Goal: Task Accomplishment & Management: Manage account settings

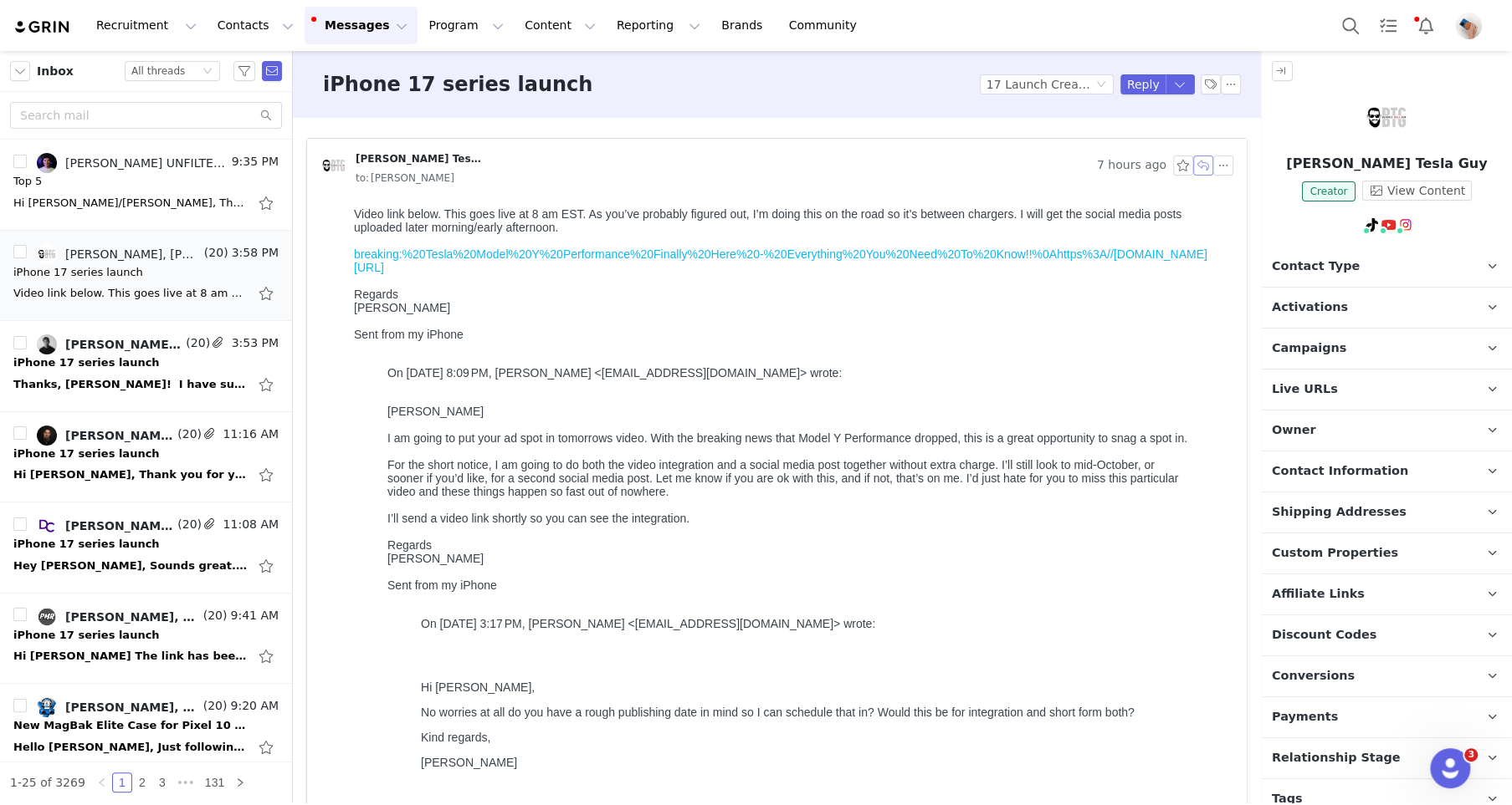
click at [1200, 172] on button "button" at bounding box center [1204, 166] width 20 height 20
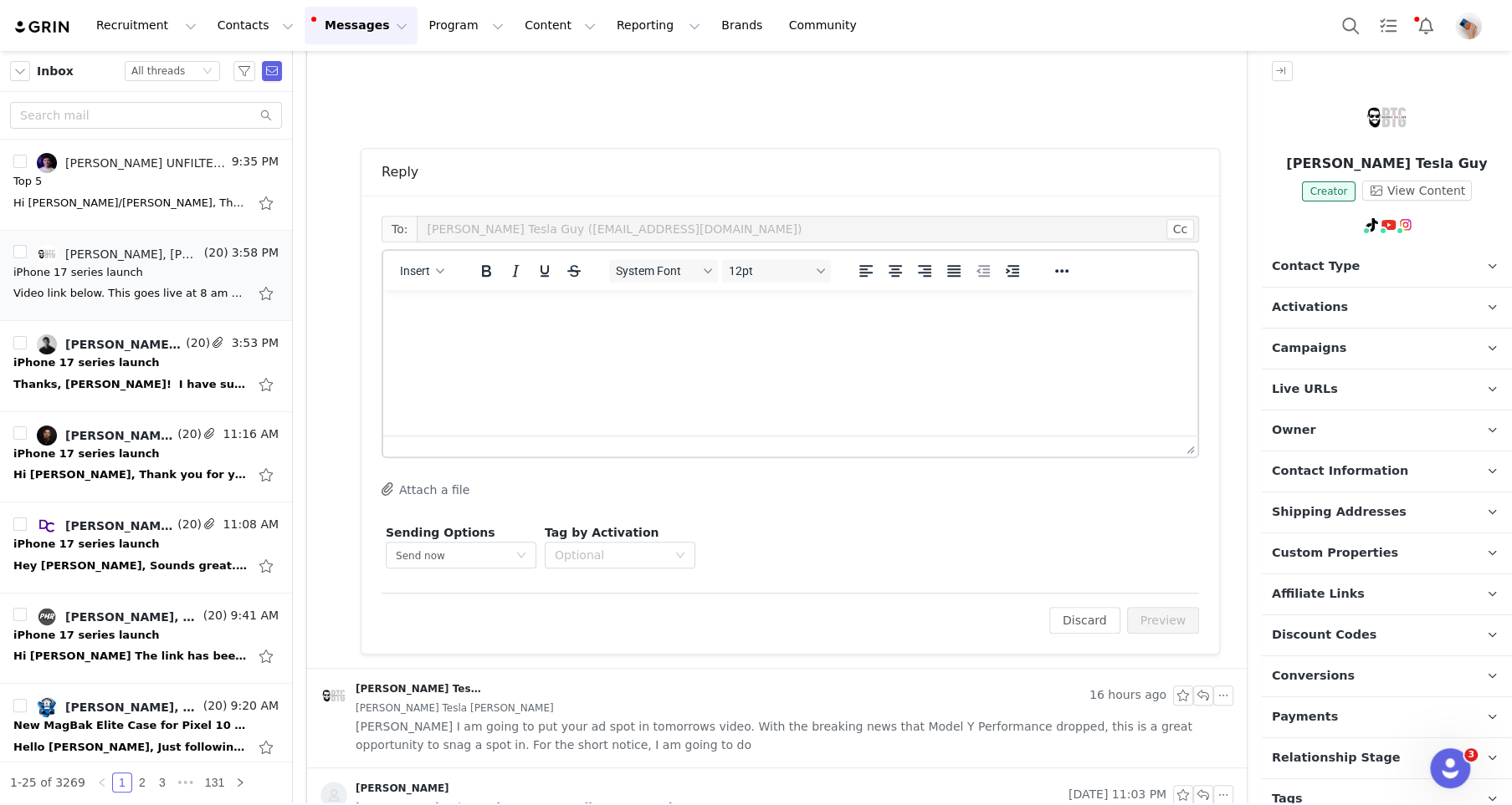
click at [1318, 340] on span "Campaigns" at bounding box center [1309, 349] width 74 height 19
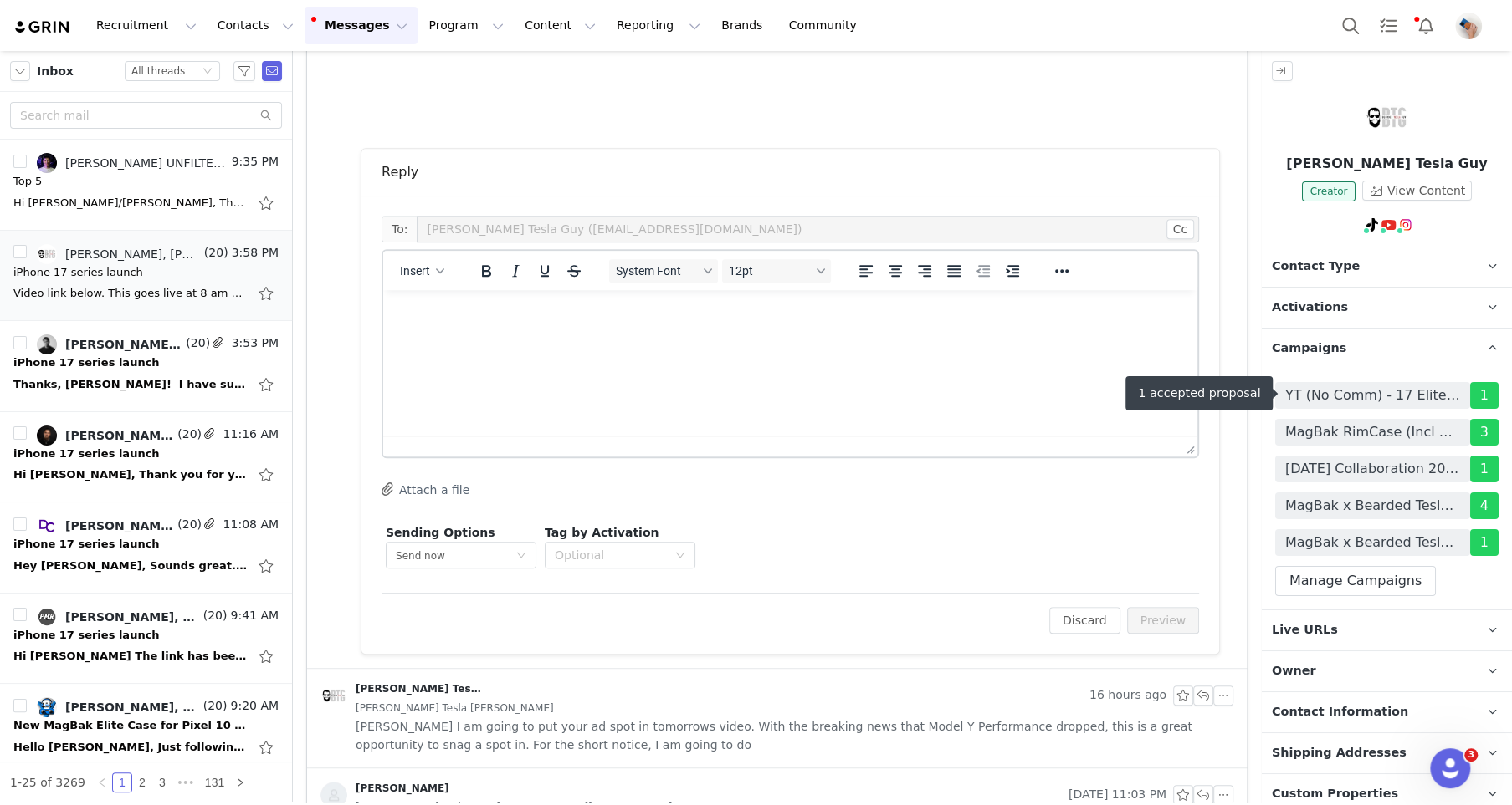
click at [1352, 391] on span "YT (No Comm) - 17 Elite Case - 06/2025" at bounding box center [1373, 395] width 175 height 20
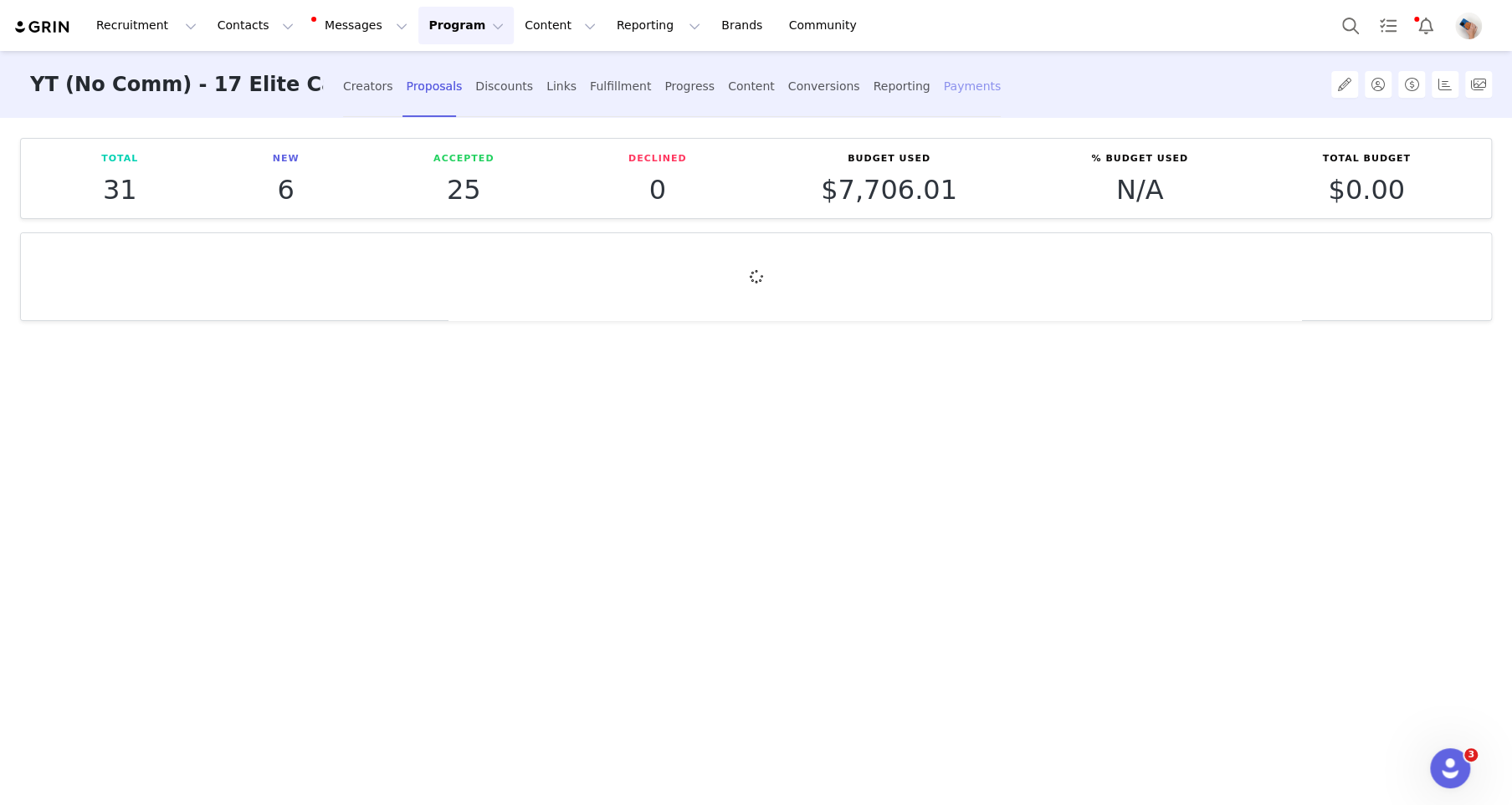
click at [947, 92] on div "Payments" at bounding box center [973, 86] width 57 height 44
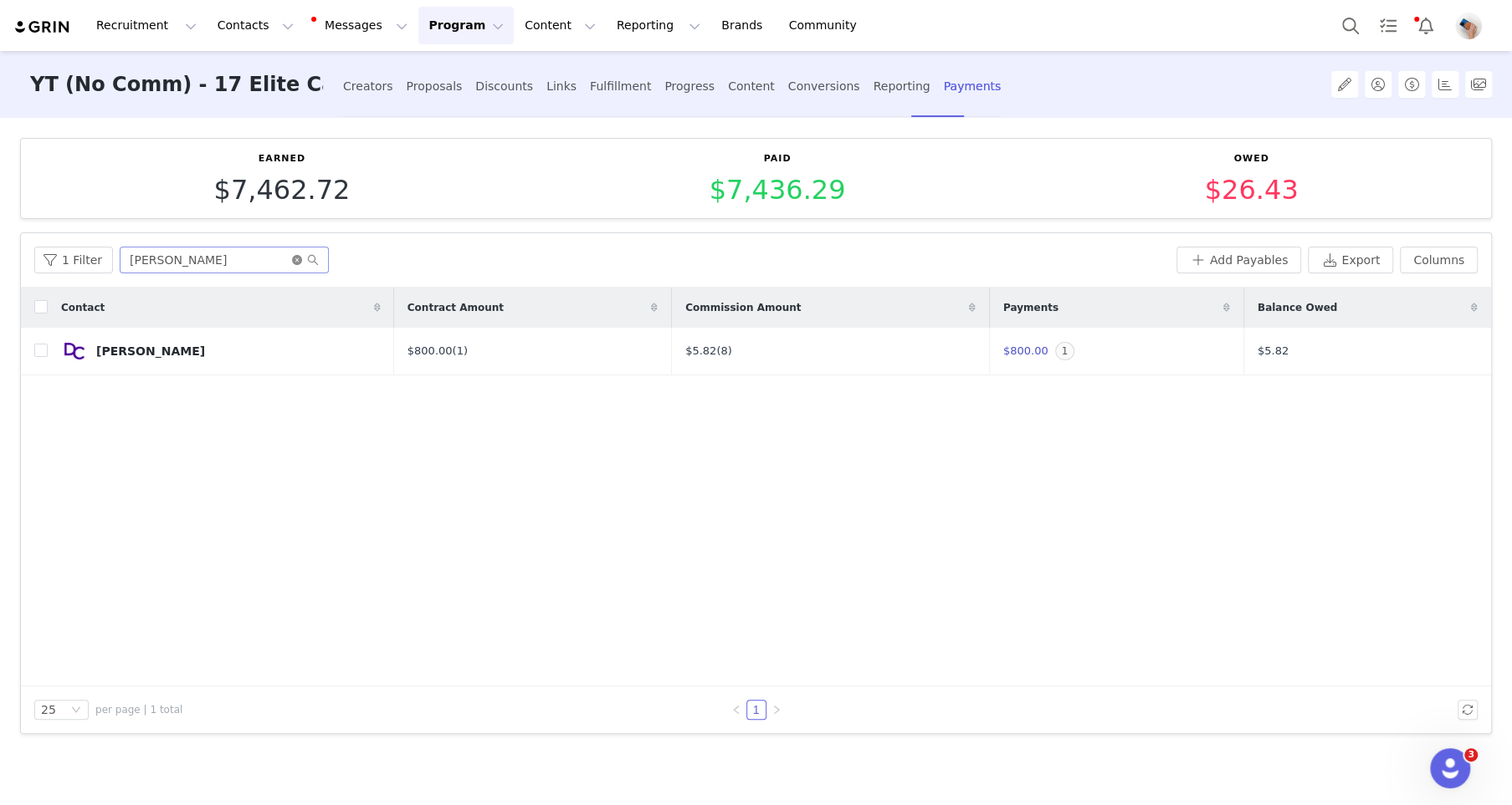
click at [296, 259] on icon "icon: close-circle" at bounding box center [297, 260] width 10 height 10
click at [286, 259] on input "text" at bounding box center [224, 260] width 209 height 27
type input "[PERSON_NAME]"
click at [1241, 255] on button "Add Payables" at bounding box center [1239, 260] width 125 height 27
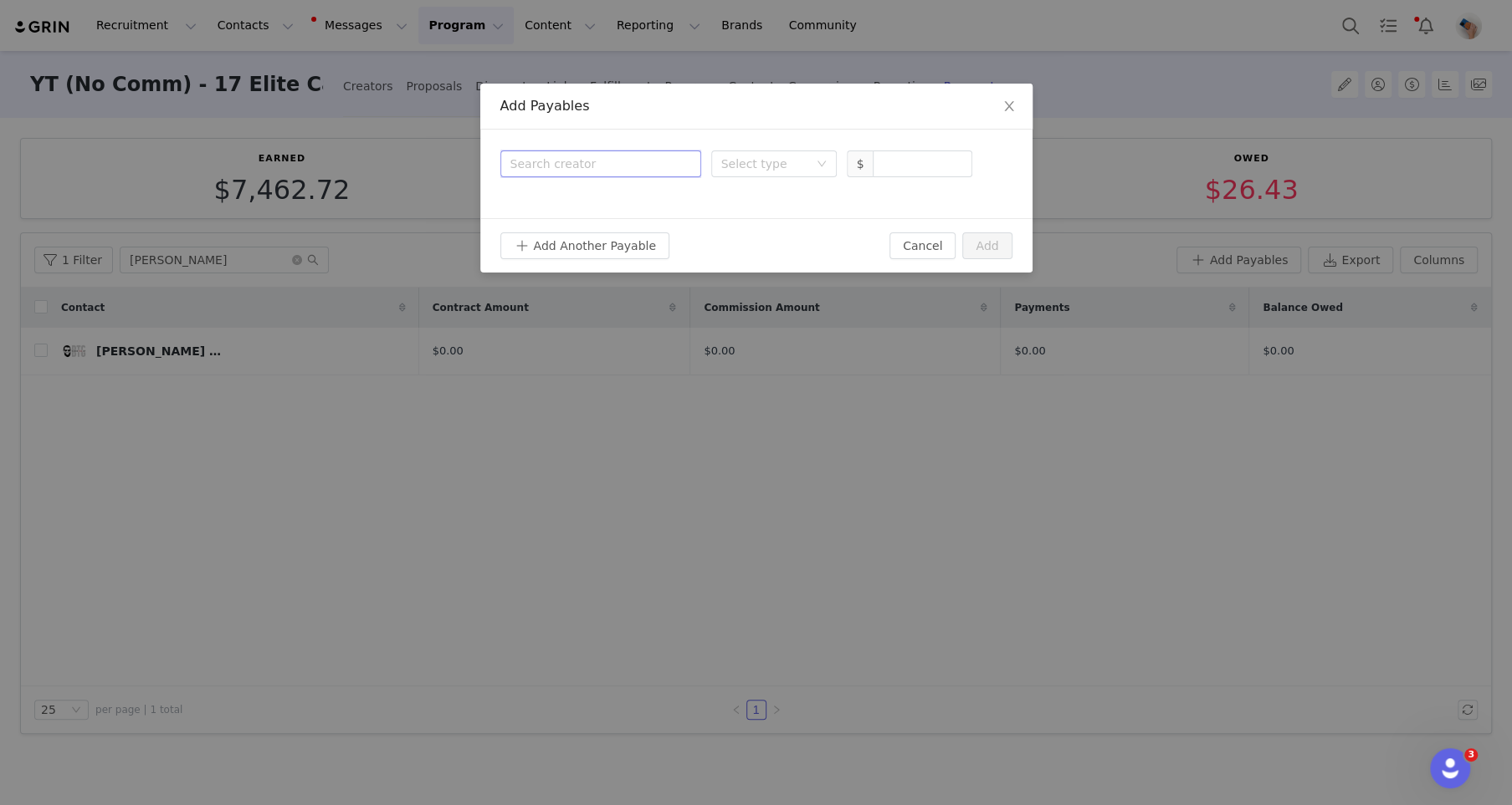
click at [603, 152] on div "Search creator" at bounding box center [601, 164] width 181 height 25
type input "[PERSON_NAME]"
click at [605, 226] on p "Creator" at bounding box center [643, 229] width 157 height 19
click at [770, 162] on div "Select type" at bounding box center [764, 164] width 87 height 17
click at [770, 197] on li "Proposal" at bounding box center [772, 198] width 125 height 27
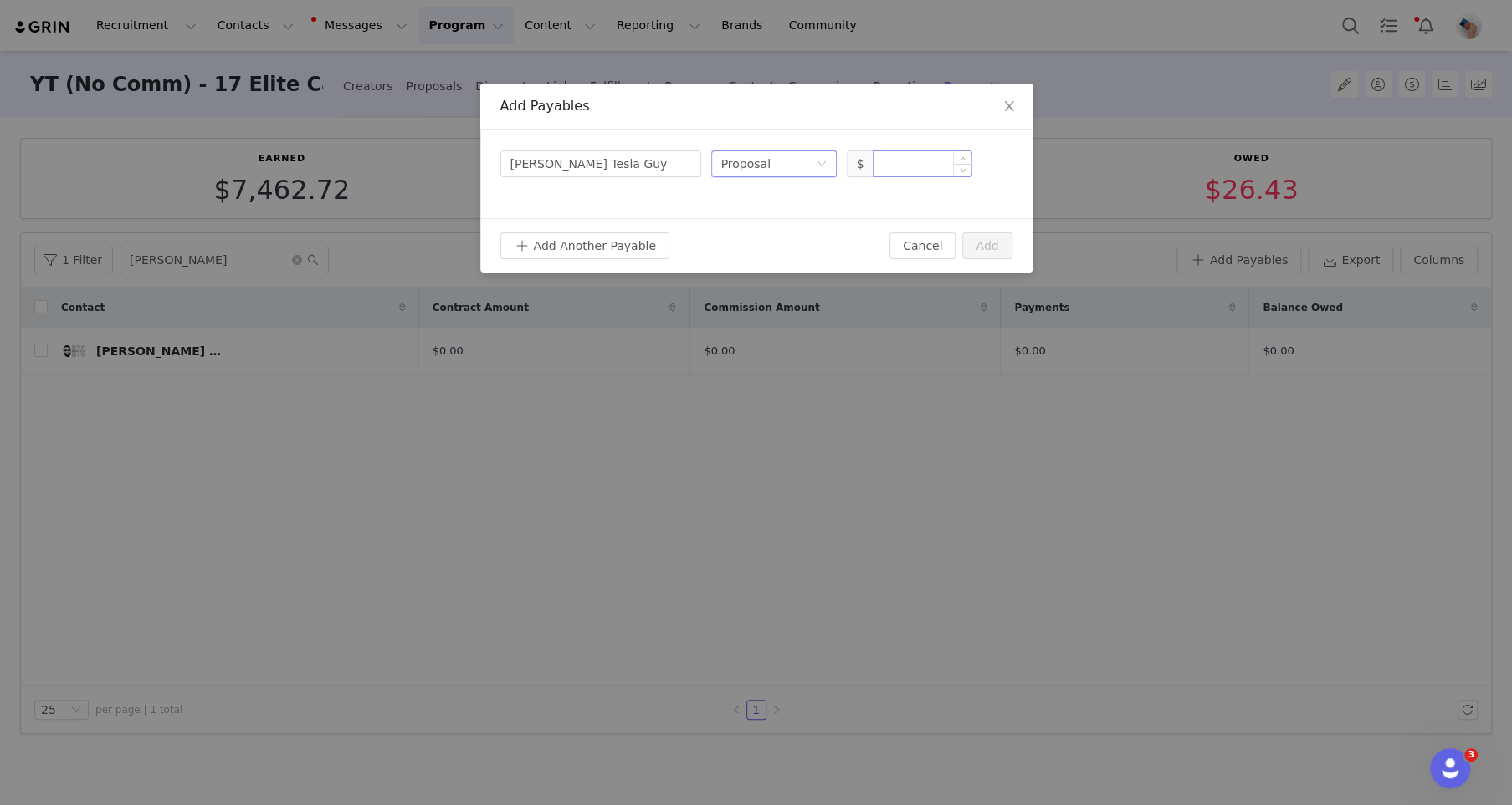
click at [921, 170] on input at bounding box center [922, 164] width 97 height 25
type input "1,000"
click at [839, 200] on div "Search creator [PERSON_NAME] Tesla Guy Select type Proposal $ 1,000" at bounding box center [756, 173] width 552 height 89
click at [982, 247] on button "Add" at bounding box center [986, 246] width 49 height 27
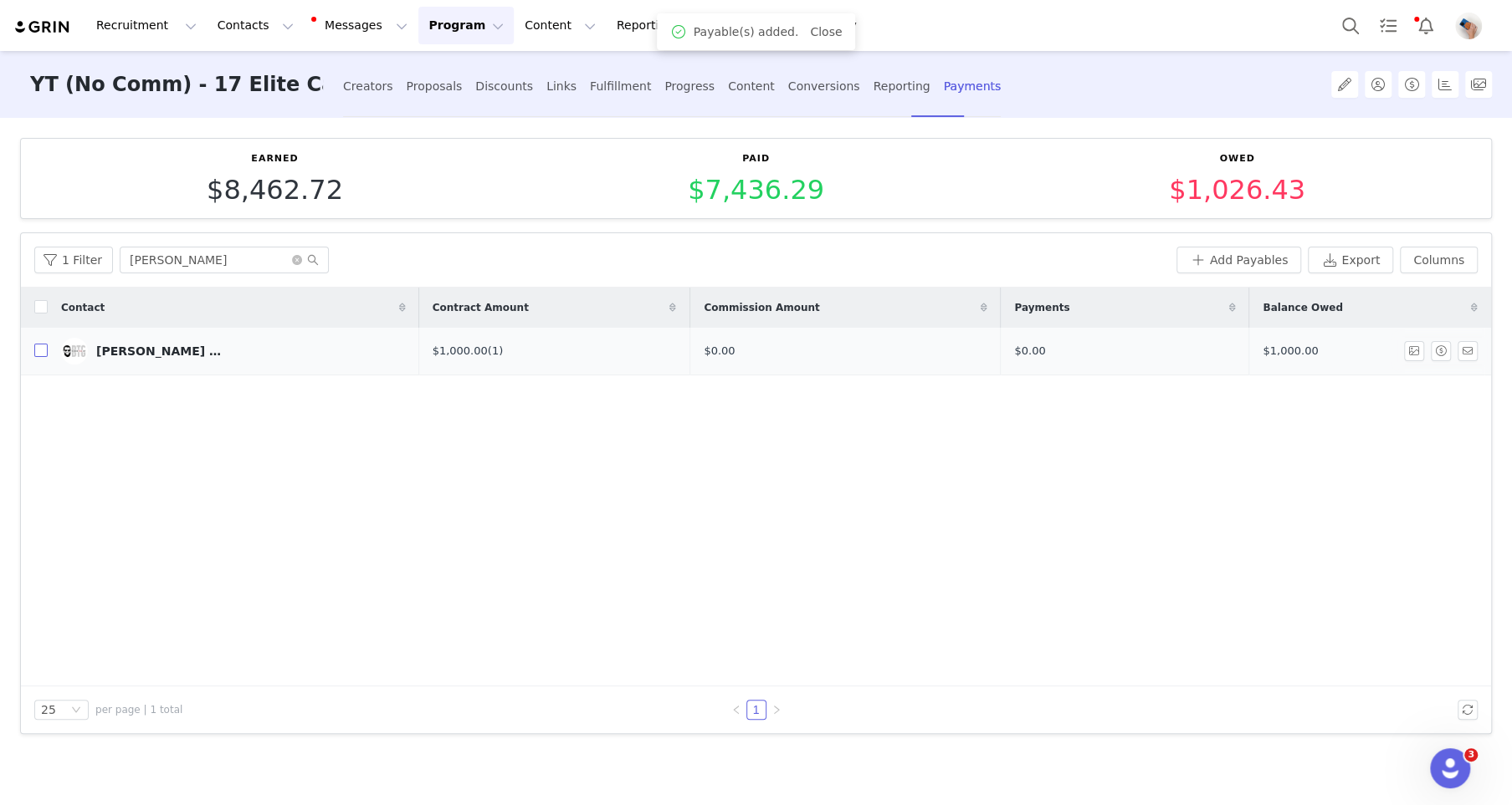
click at [42, 351] on input "checkbox" at bounding box center [41, 351] width 14 height 14
checkbox input "true"
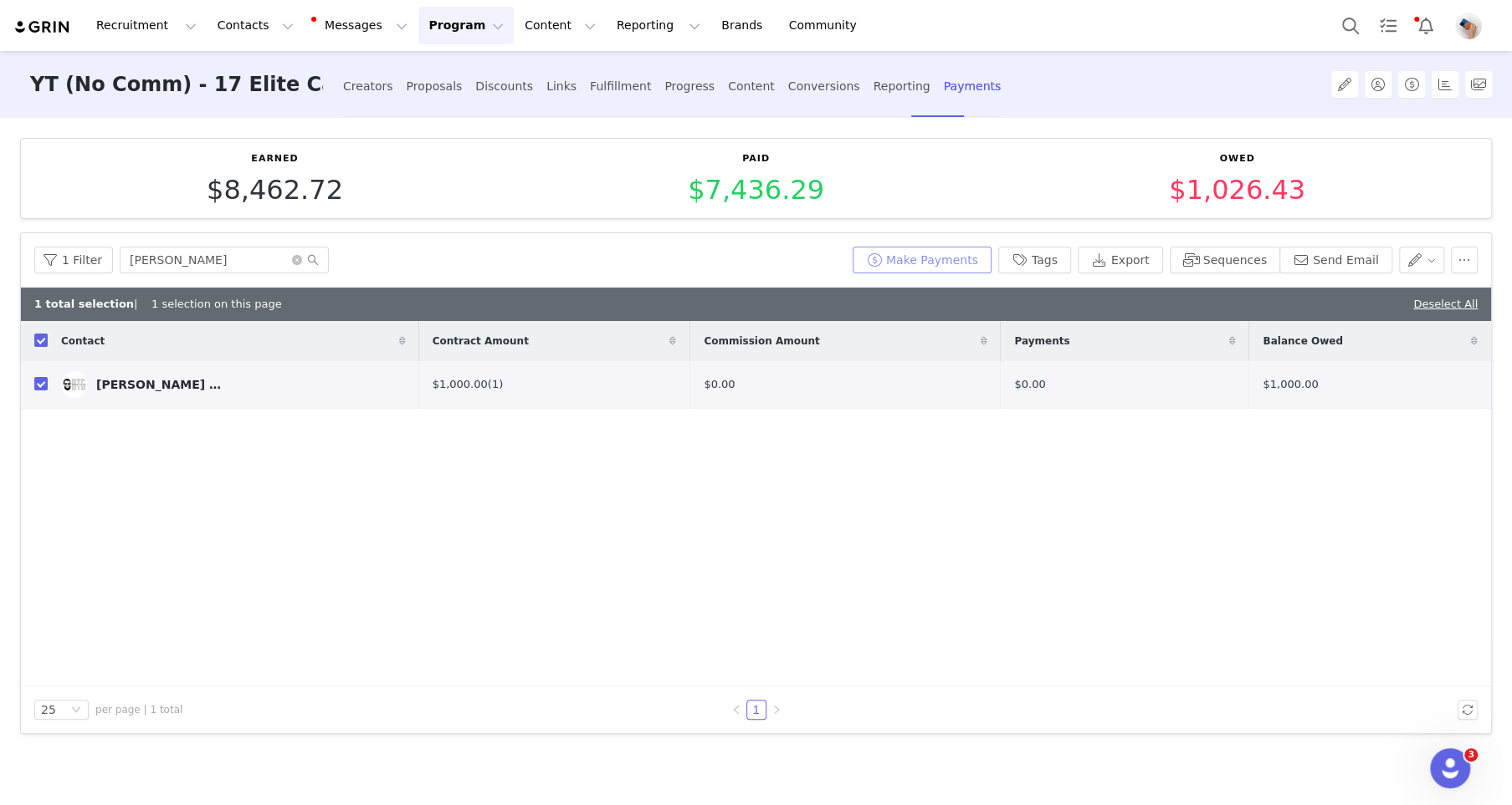
click at [925, 264] on button "Make Payments" at bounding box center [922, 260] width 139 height 27
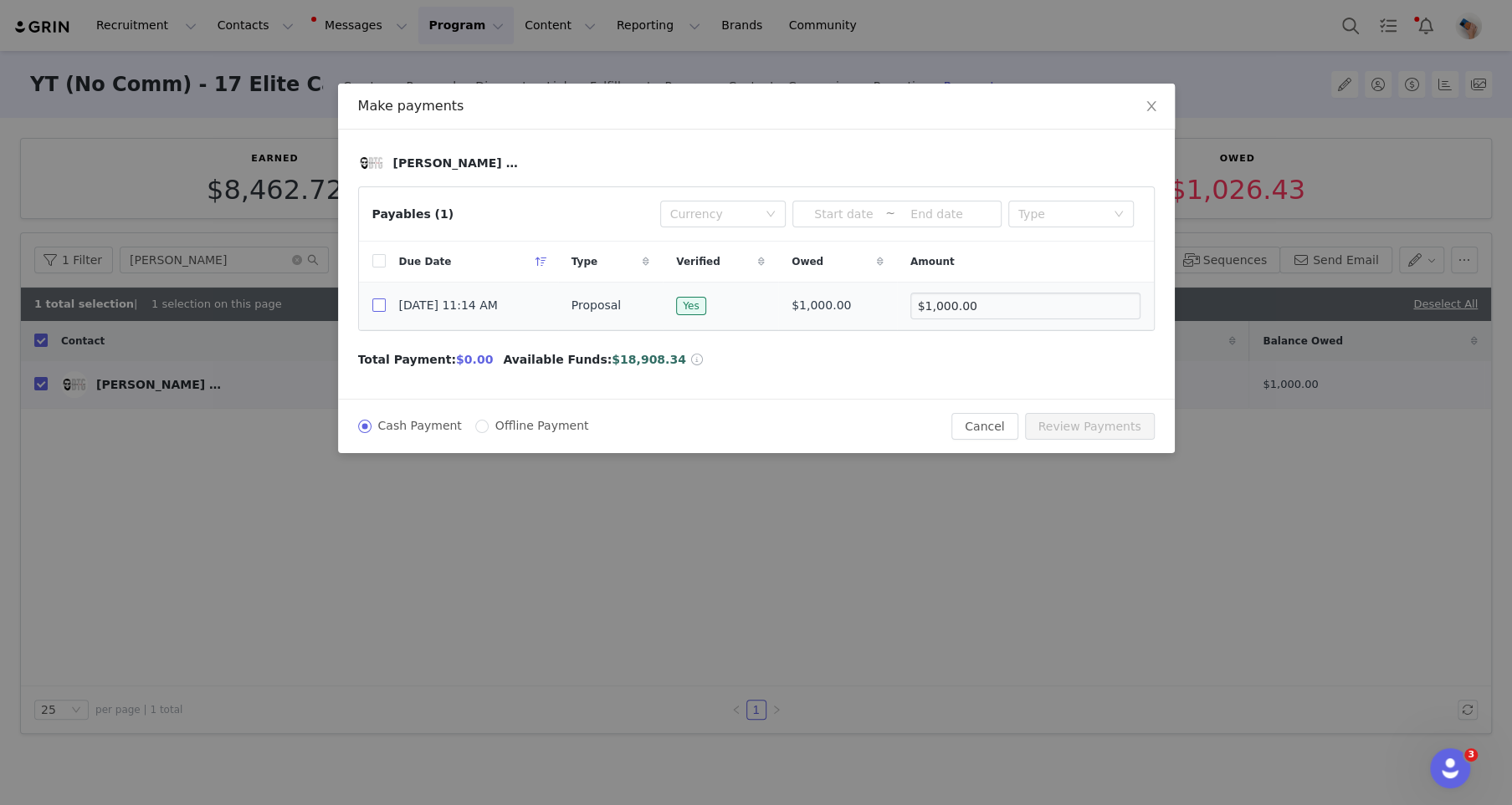
click at [376, 304] on input "checkbox" at bounding box center [379, 305] width 14 height 14
checkbox input "true"
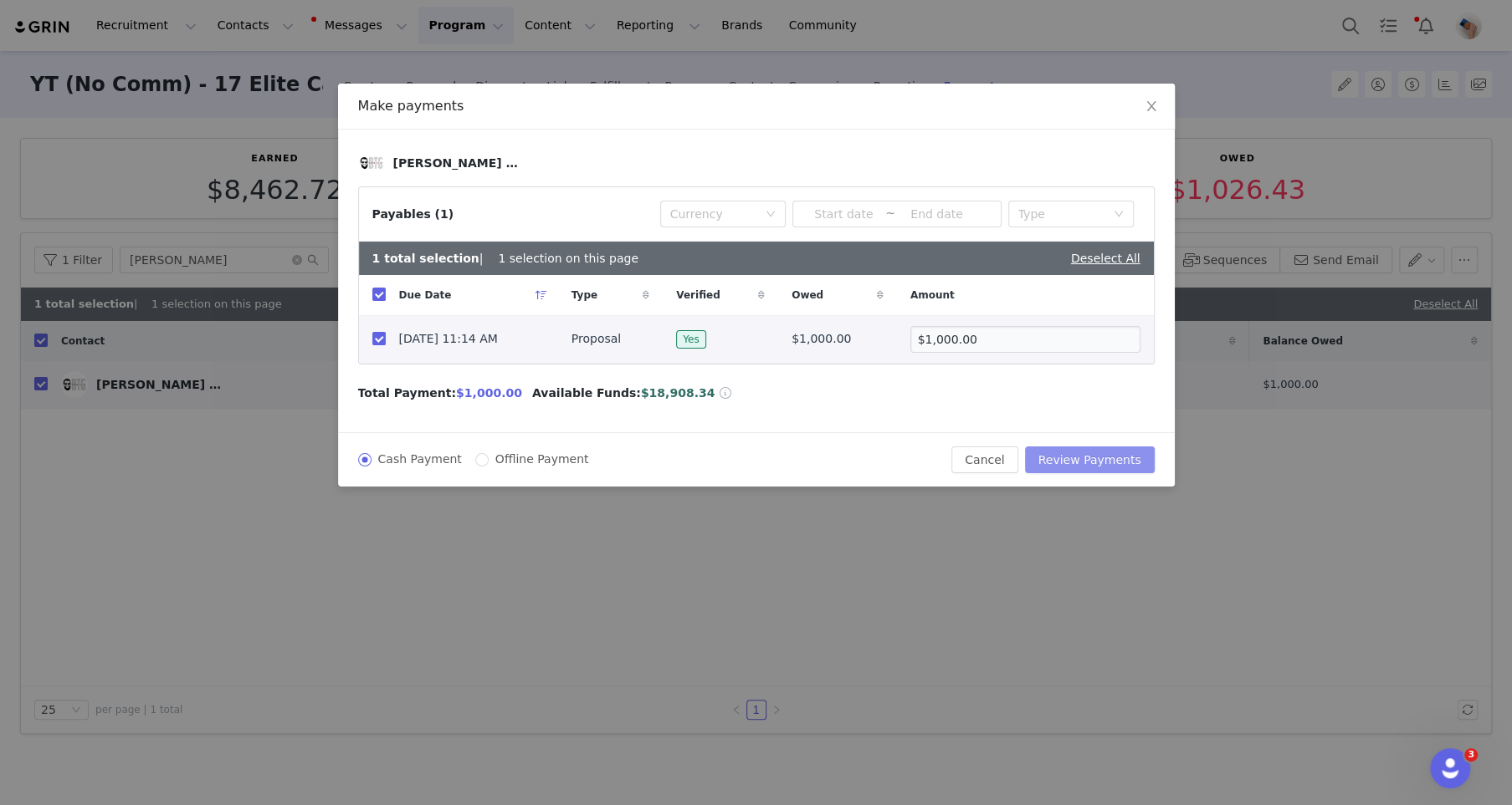
click at [1072, 460] on button "Review Payments" at bounding box center [1089, 460] width 129 height 27
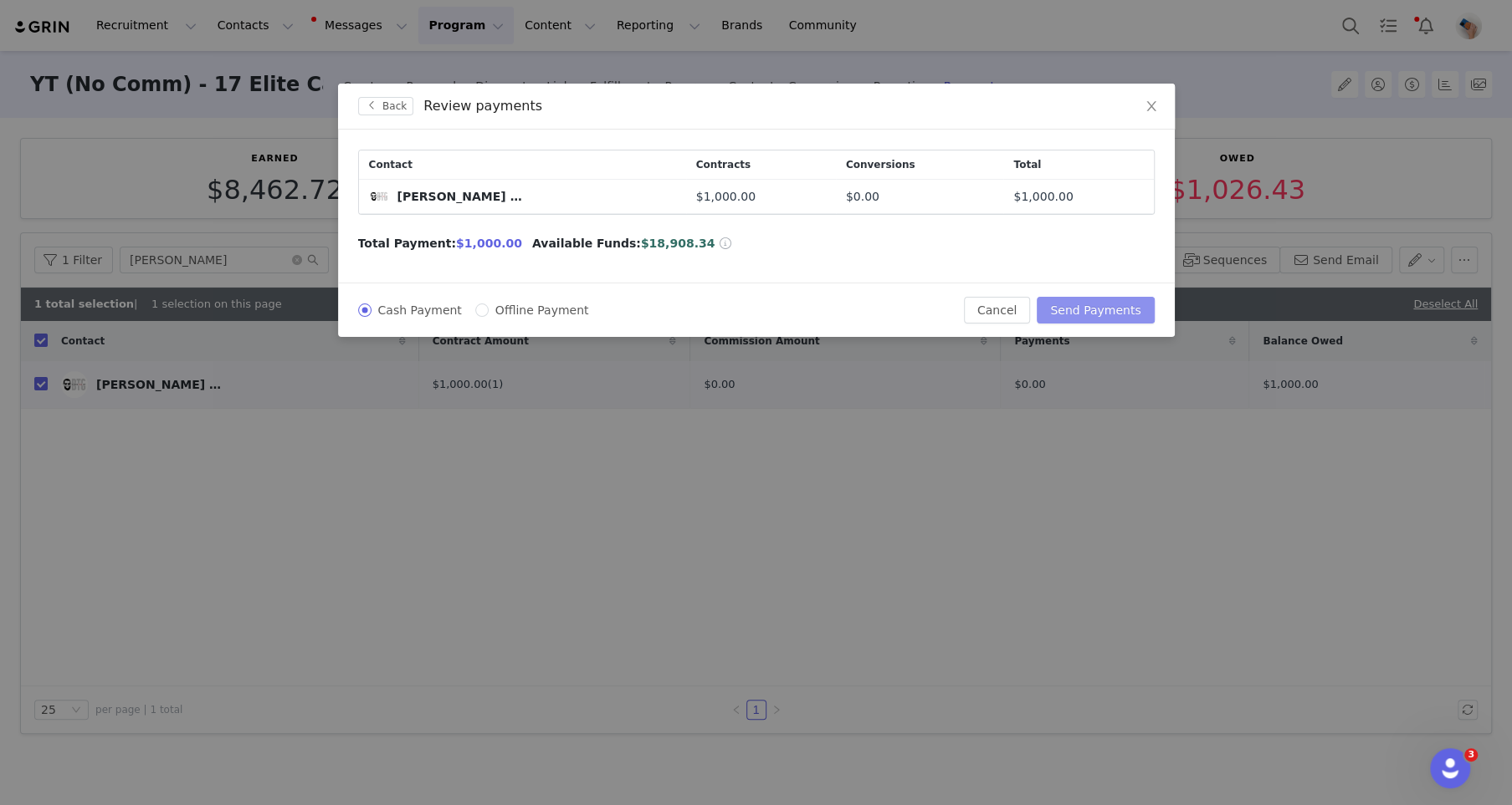
click at [1099, 307] on button "Send Payments" at bounding box center [1095, 310] width 117 height 27
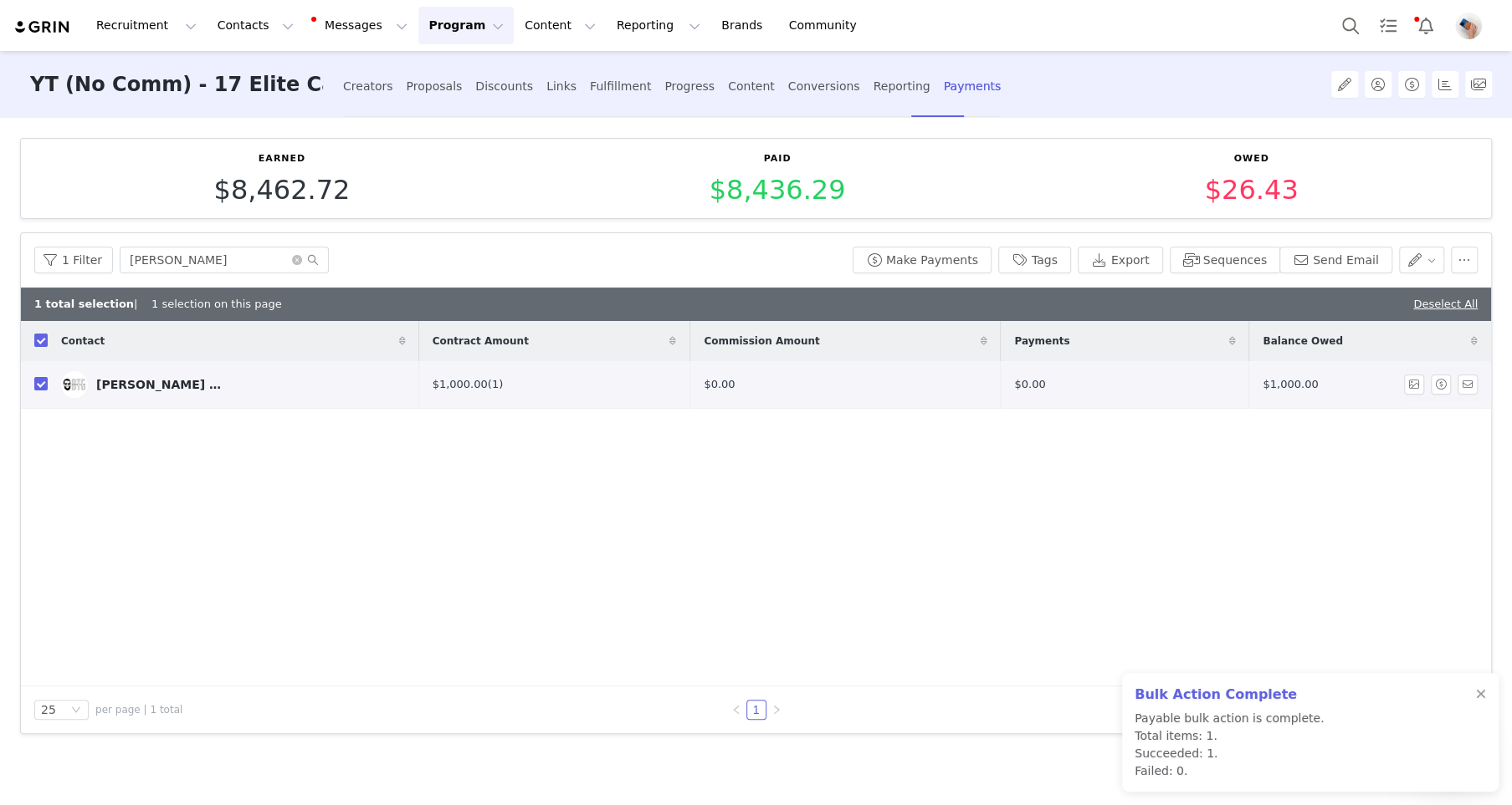
click at [186, 375] on link "[PERSON_NAME] Tesla Guy" at bounding box center [233, 385] width 345 height 27
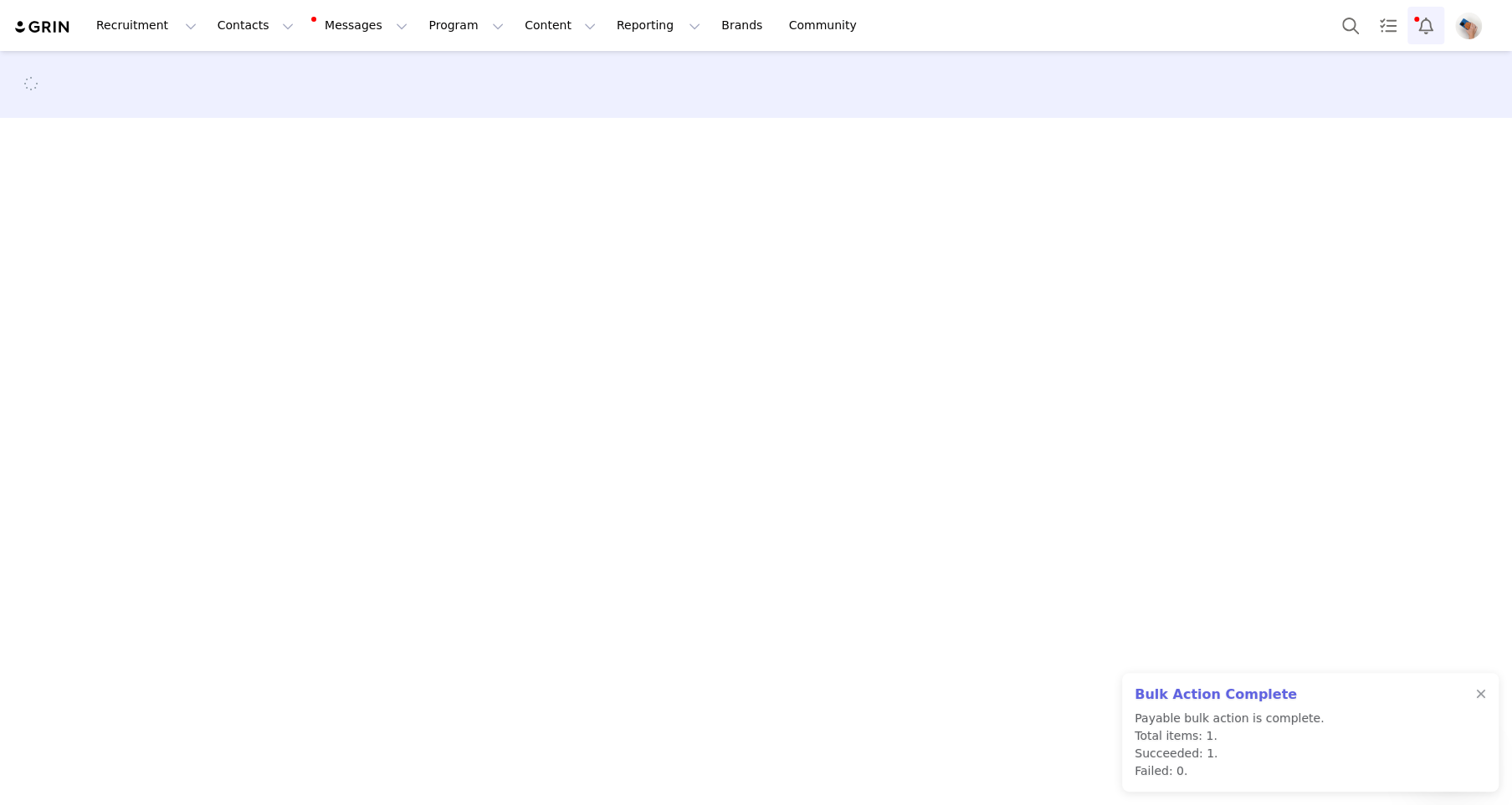
click at [1422, 30] on button "Notifications" at bounding box center [1426, 25] width 37 height 38
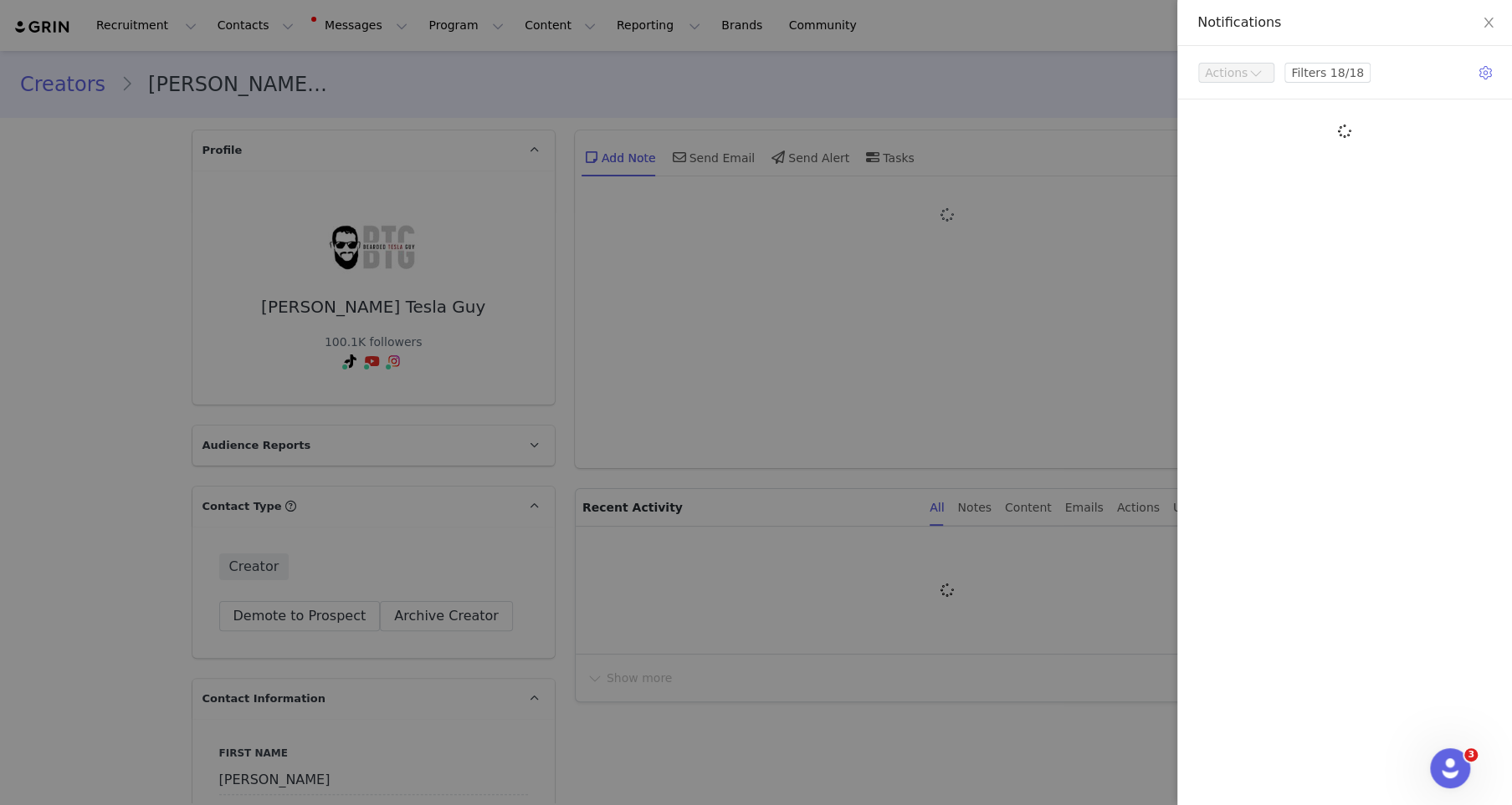
type input "+1 ([GEOGRAPHIC_DATA])"
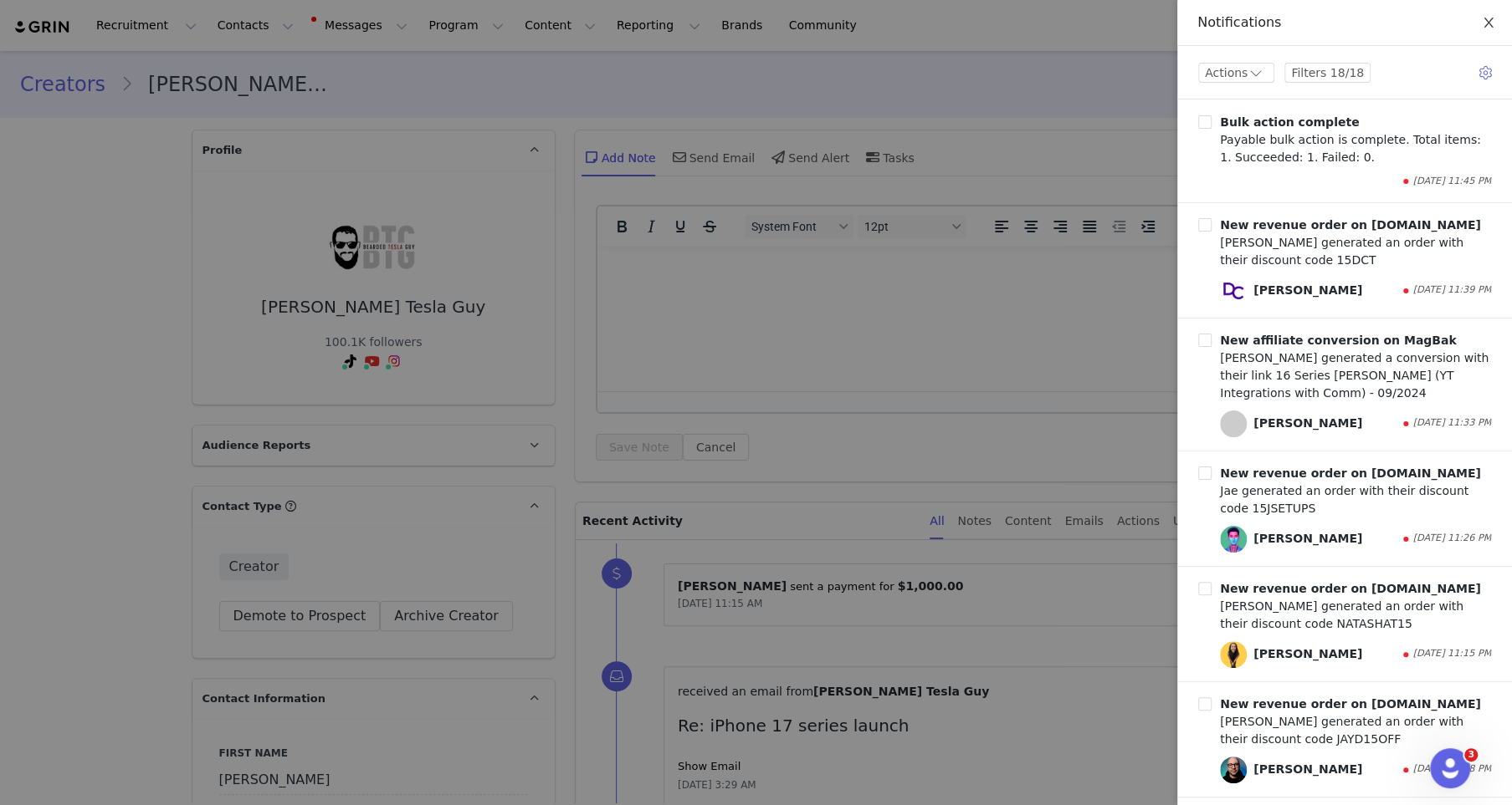
click at [1490, 26] on icon "icon: close" at bounding box center [1487, 23] width 9 height 10
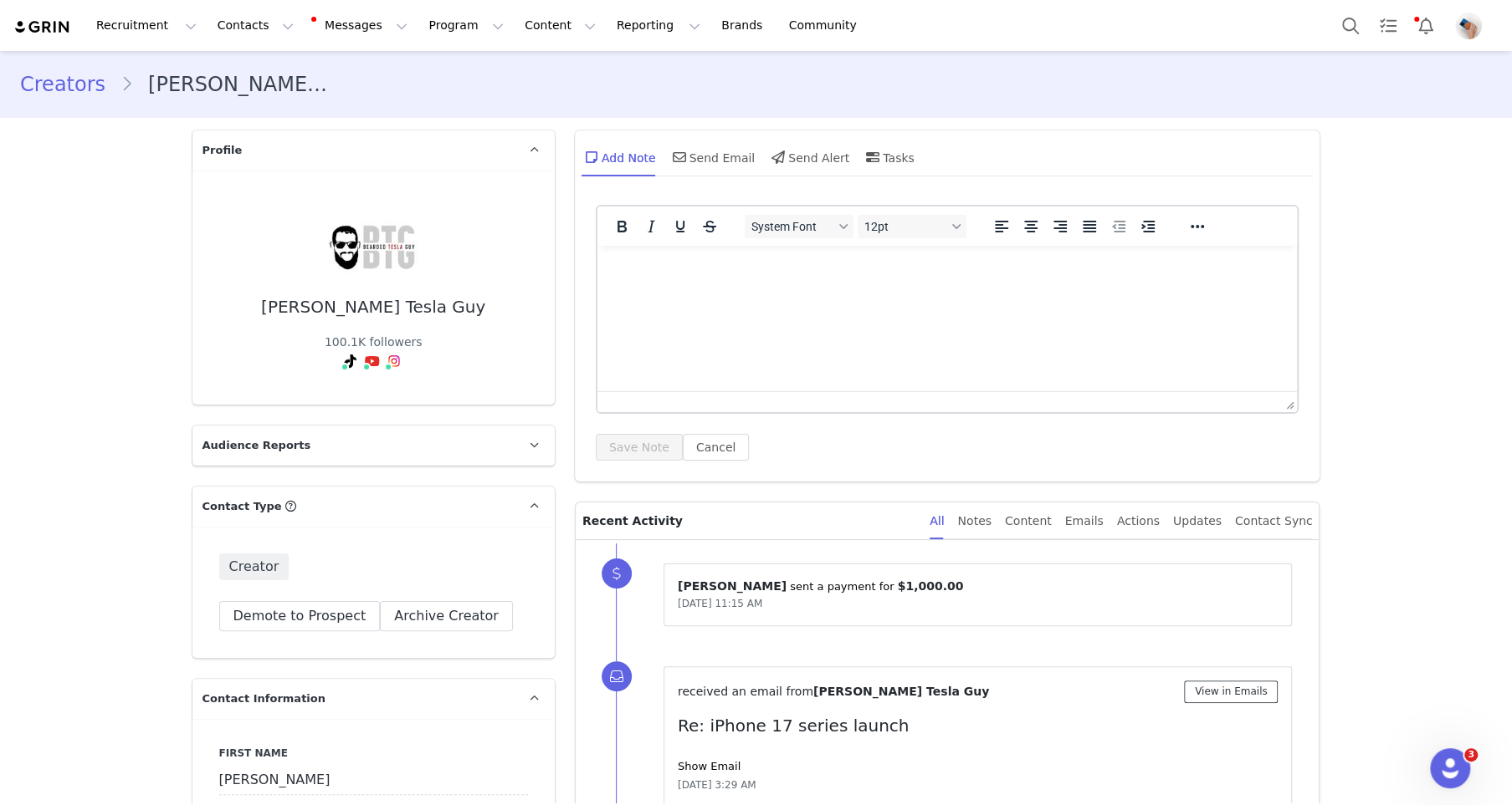
click at [1253, 693] on button "View in Emails" at bounding box center [1231, 692] width 95 height 23
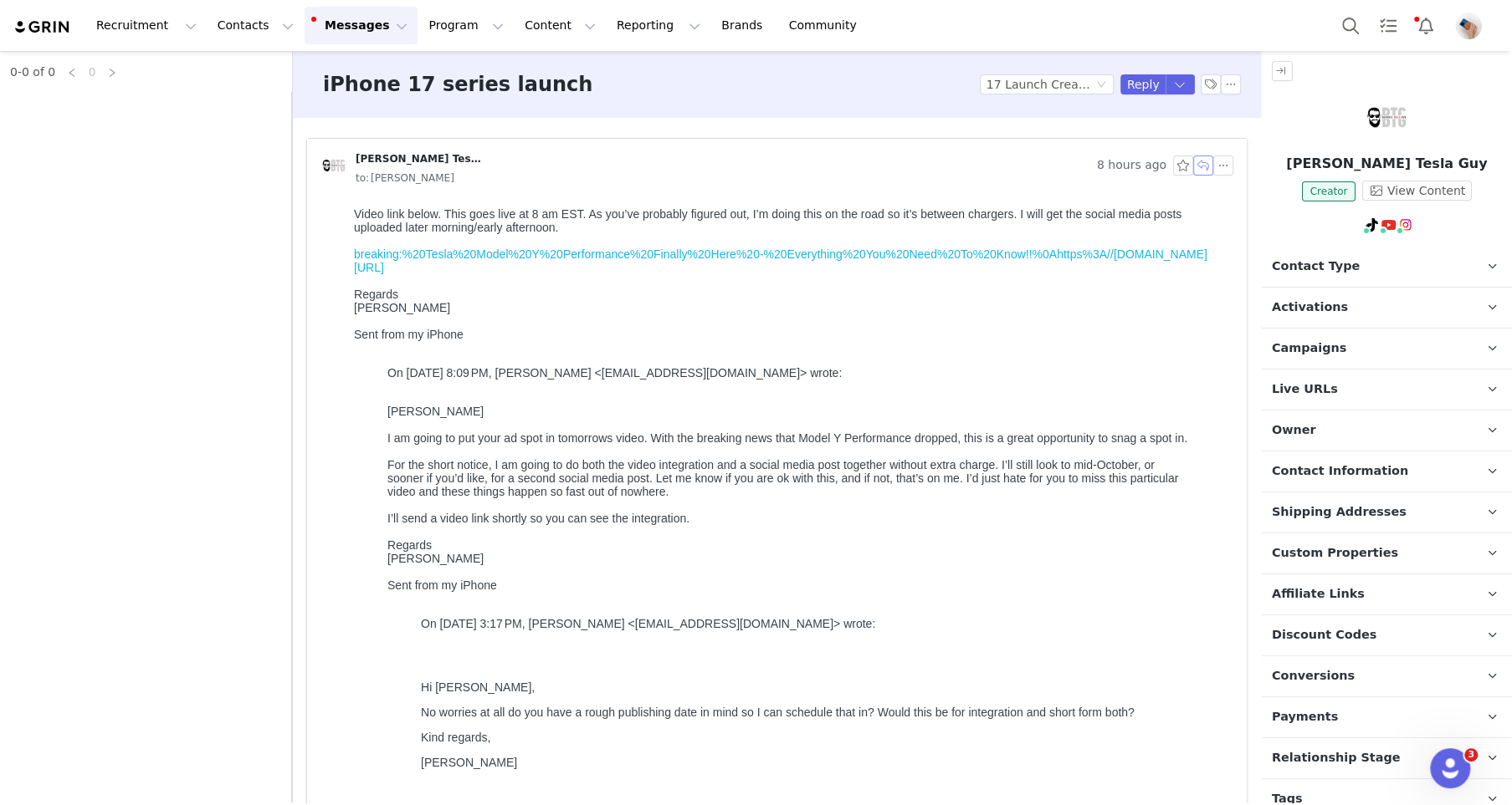
click at [1204, 163] on button "button" at bounding box center [1204, 166] width 20 height 20
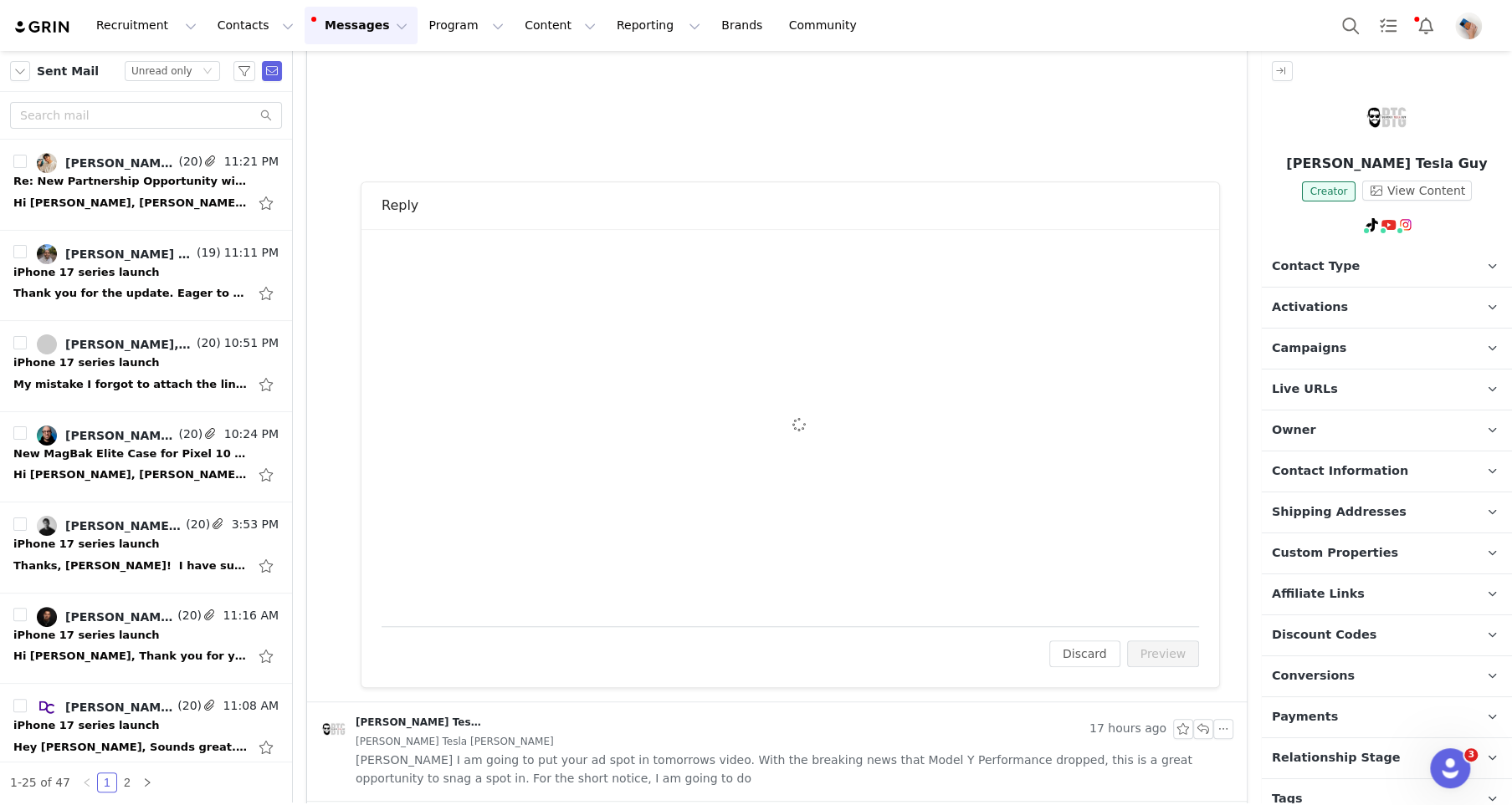
scroll to position [791, 0]
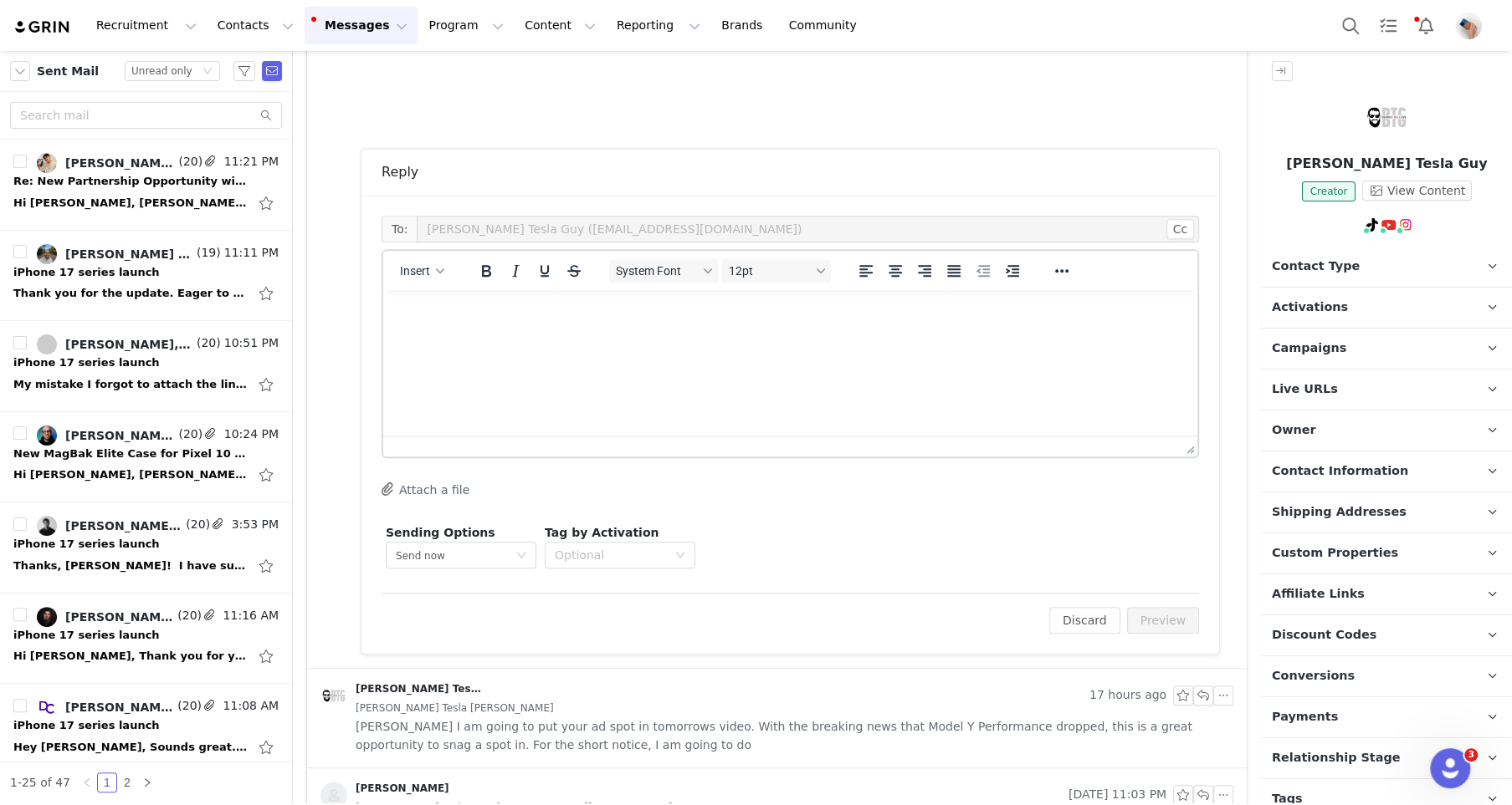
click at [544, 335] on html at bounding box center [789, 313] width 814 height 45
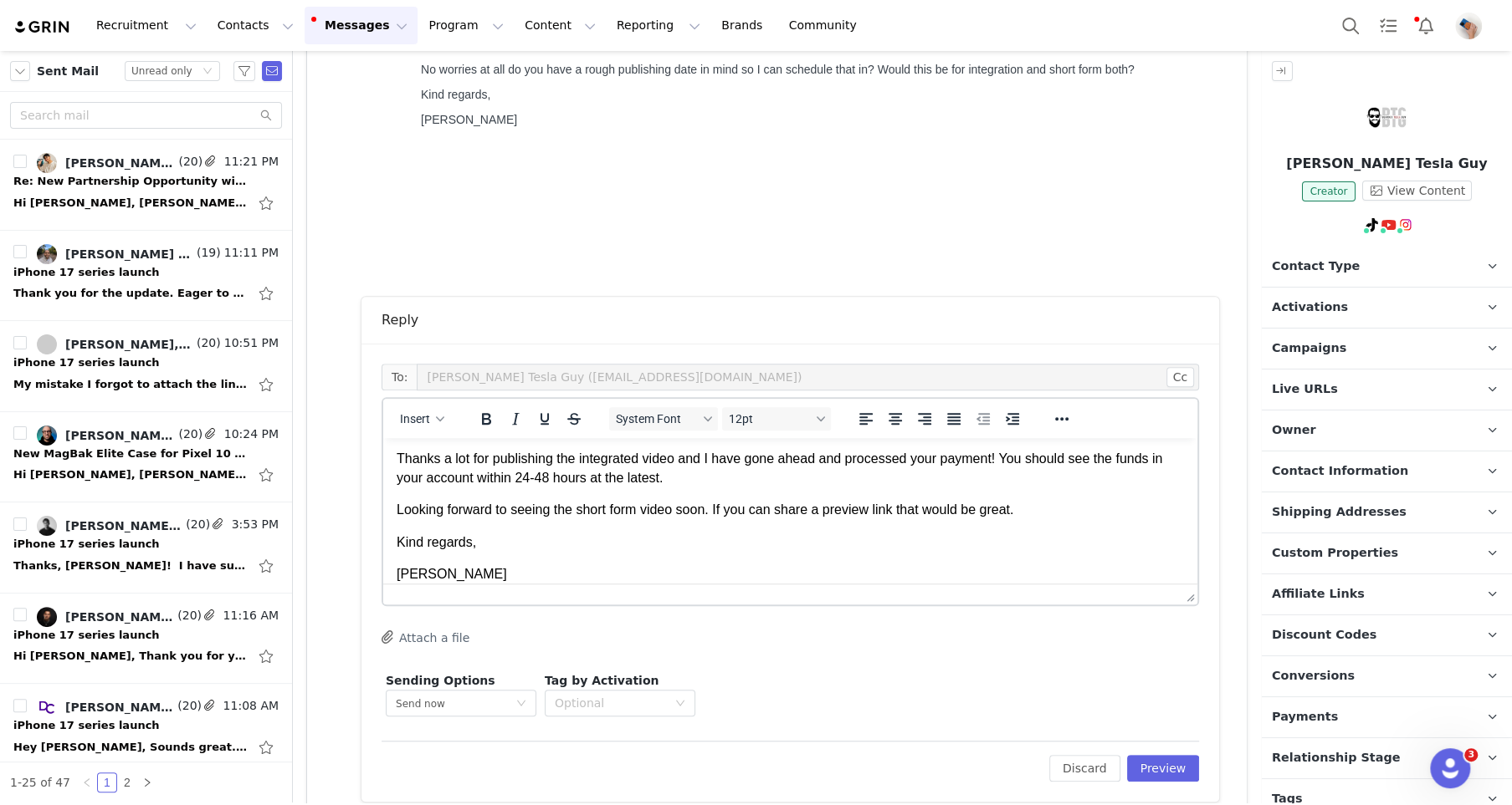
scroll to position [797, 0]
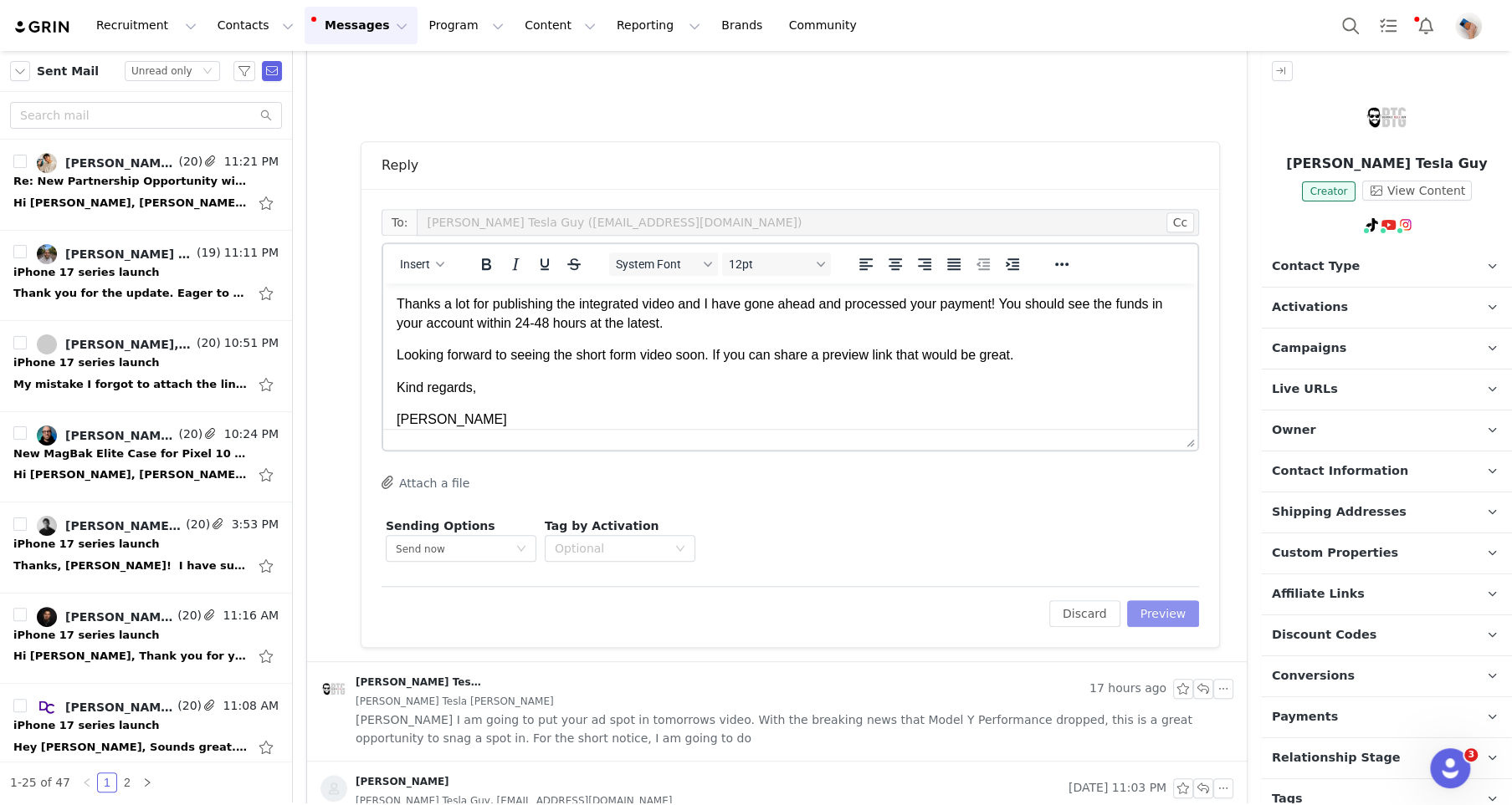
click at [1158, 625] on button "Preview" at bounding box center [1164, 614] width 73 height 27
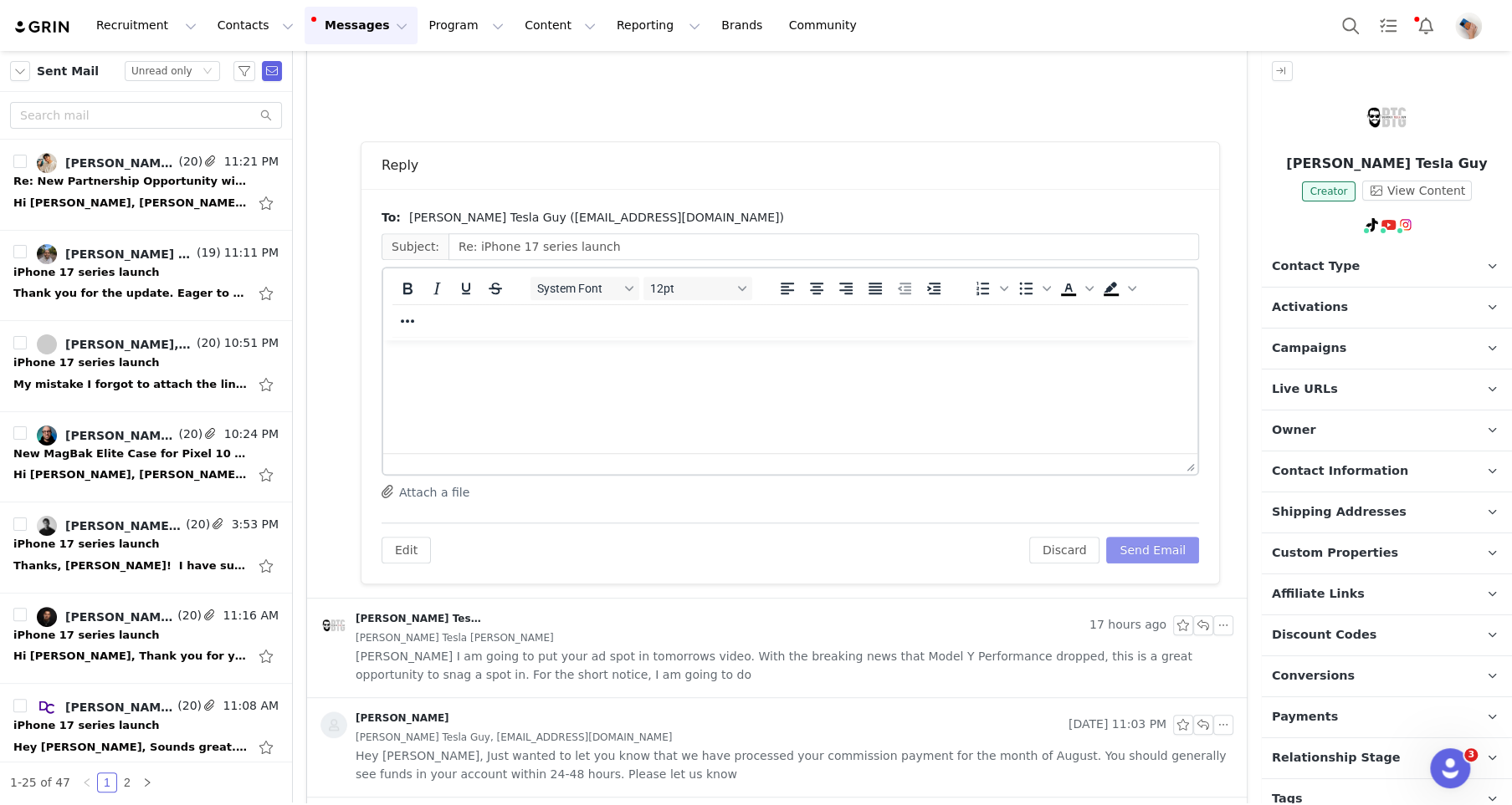
click at [1154, 551] on button "Send Email" at bounding box center [1153, 551] width 93 height 27
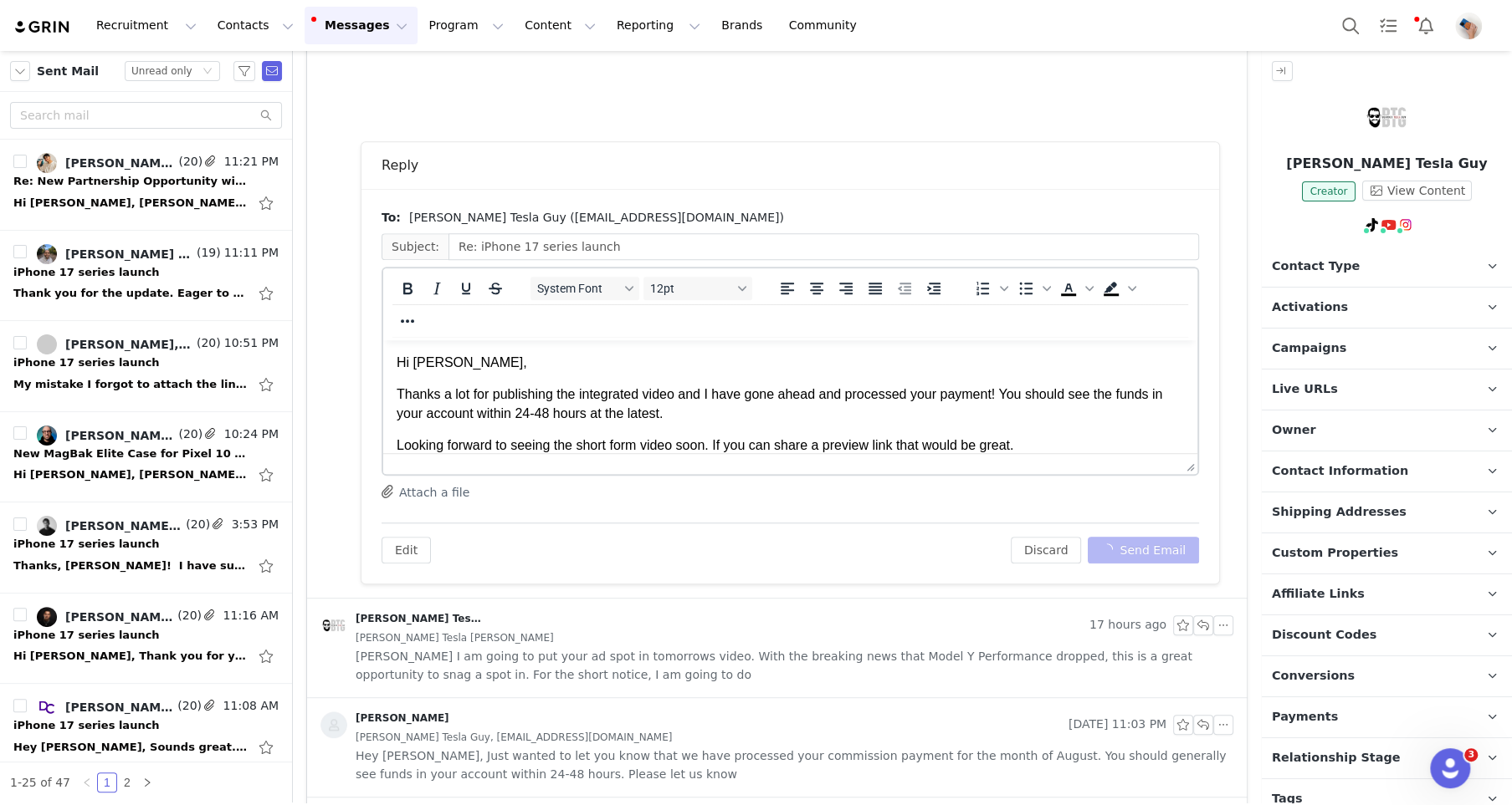
scroll to position [0, 0]
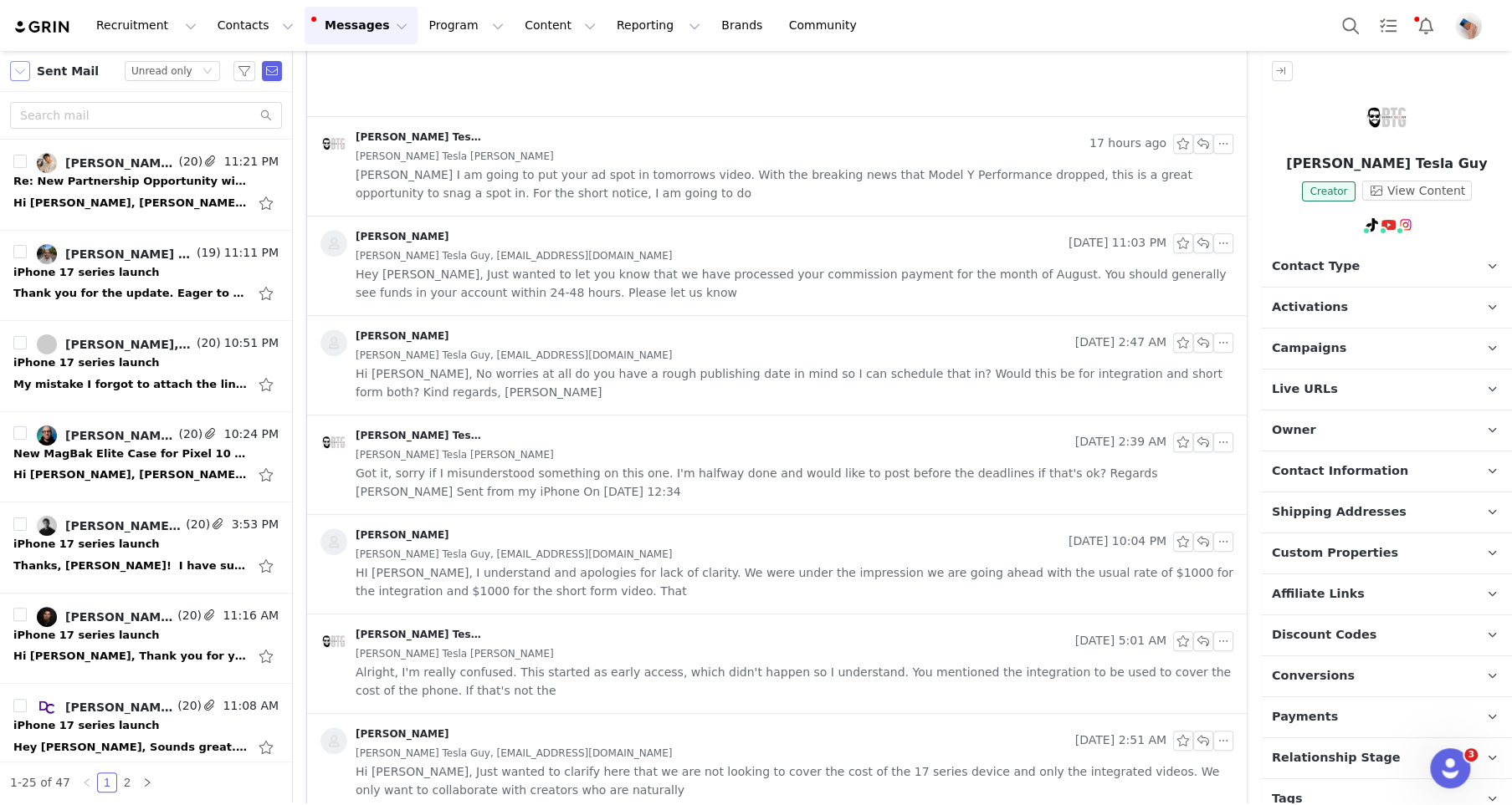
click at [25, 68] on button "button" at bounding box center [20, 71] width 20 height 20
click at [44, 154] on li "INBOX" at bounding box center [85, 155] width 151 height 27
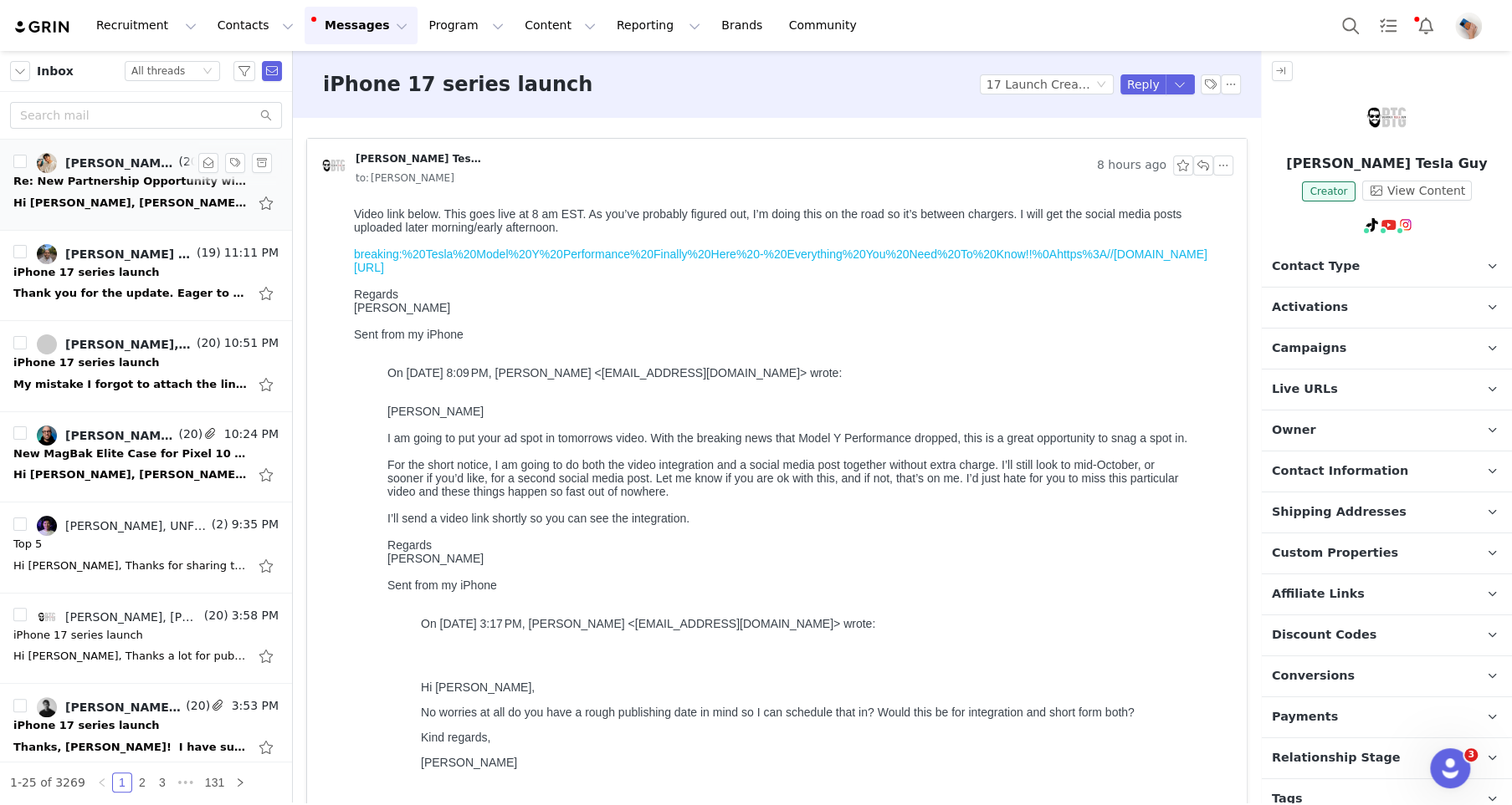
click at [132, 201] on div "Hi [PERSON_NAME], [PERSON_NAME] you're do Here's a draft of the video so far (i…" at bounding box center [130, 204] width 234 height 17
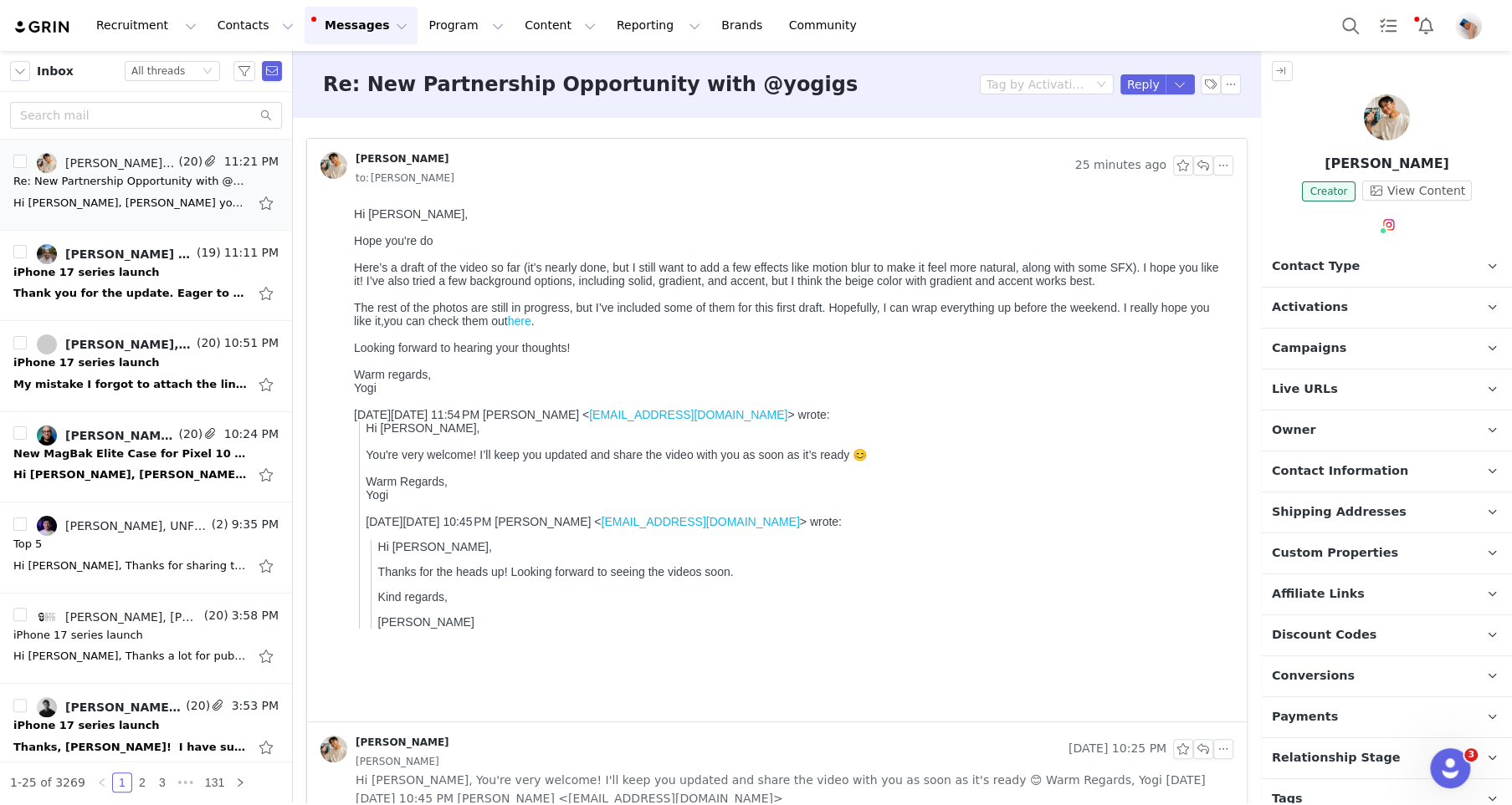
click at [526, 324] on link "here" at bounding box center [520, 321] width 24 height 14
drag, startPoint x: 1208, startPoint y: 170, endPoint x: 745, endPoint y: 23, distance: 485.8
click at [1208, 170] on button "button" at bounding box center [1204, 166] width 20 height 20
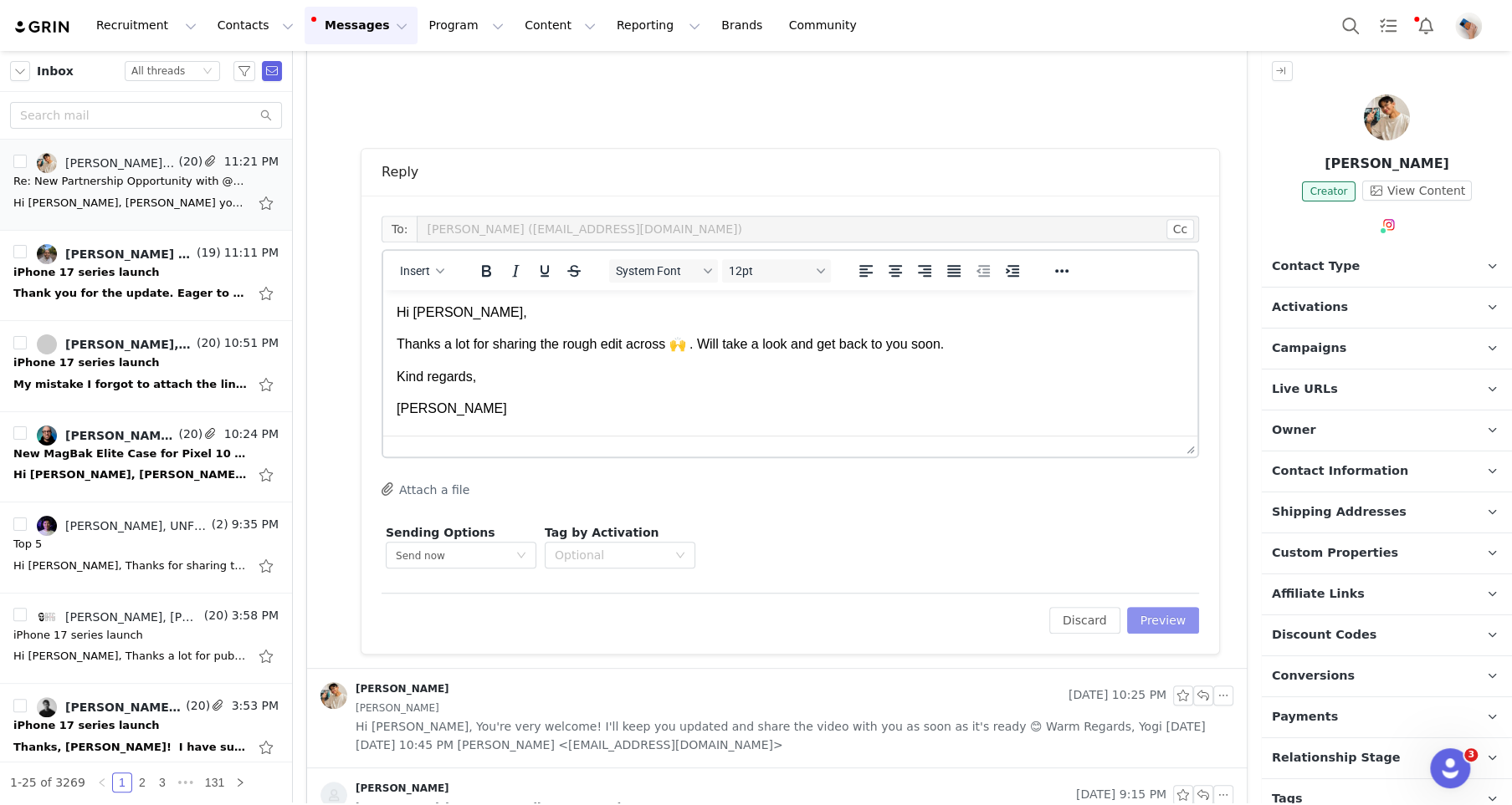
click at [1174, 625] on button "Preview" at bounding box center [1164, 621] width 73 height 27
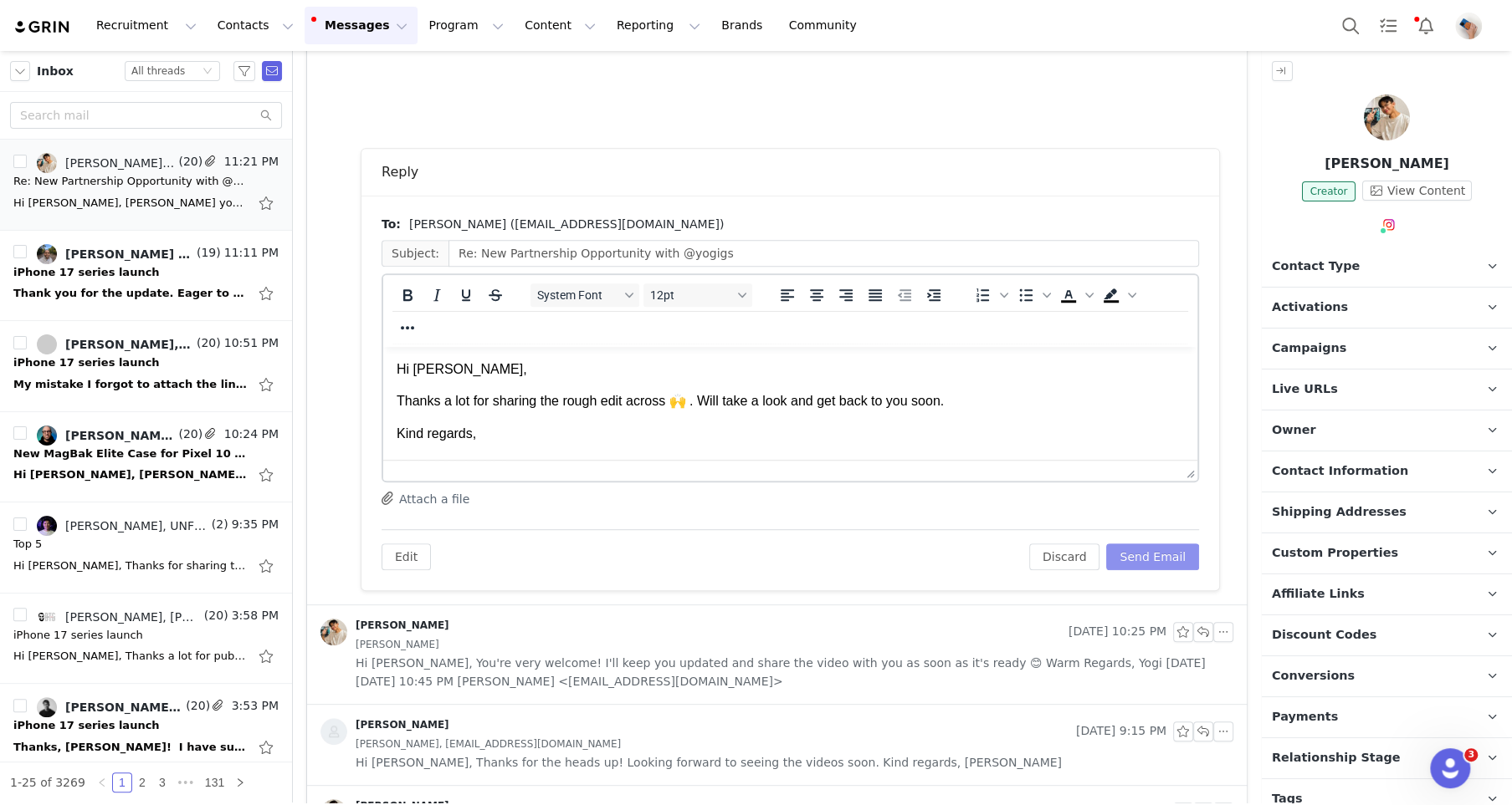
click at [1149, 556] on button "Send Email" at bounding box center [1153, 557] width 93 height 27
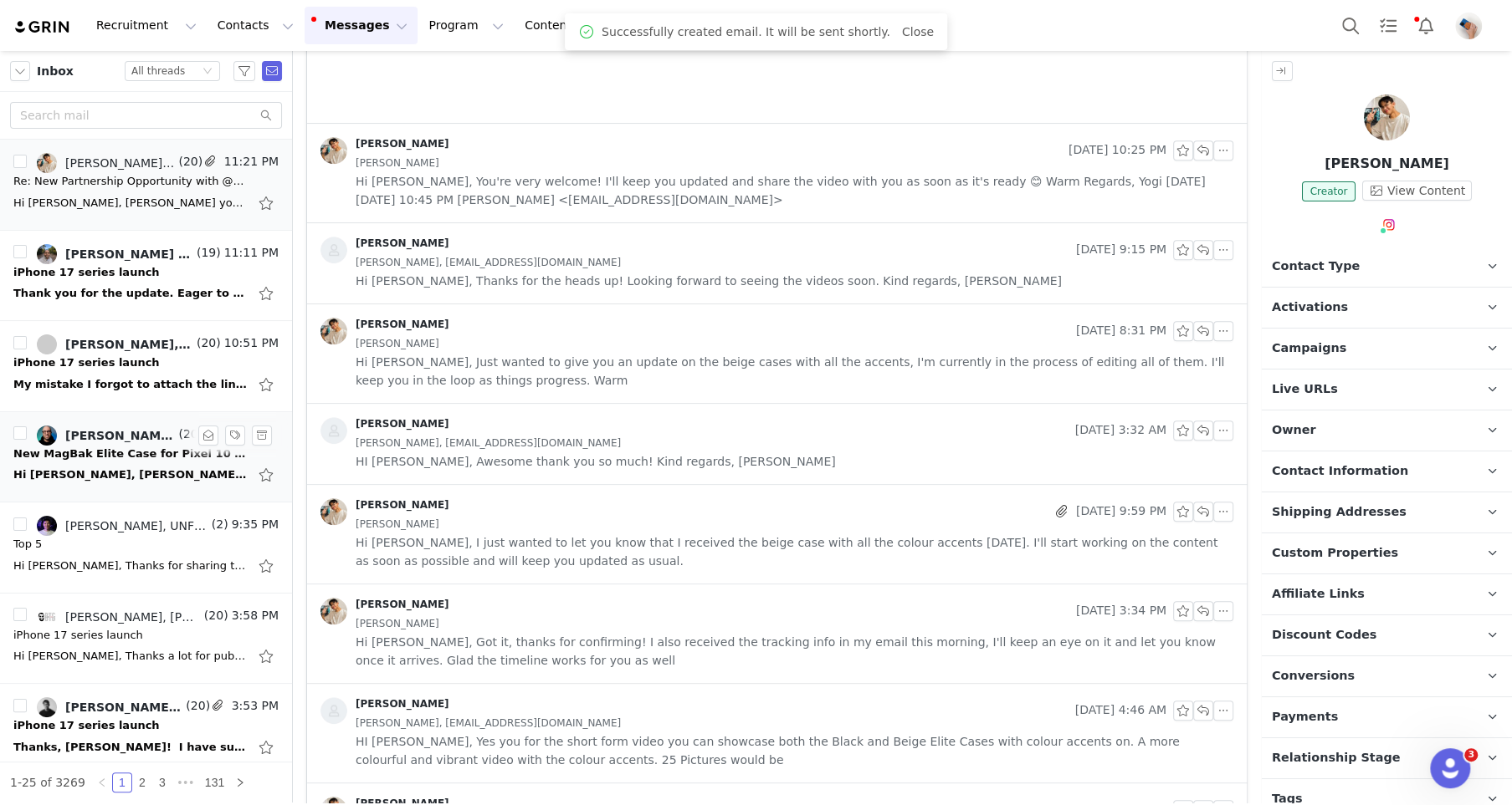
click at [131, 461] on div "Hi [PERSON_NAME], [PERSON_NAME] you're doing well. I have a couple things to ch…" at bounding box center [146, 475] width 265 height 27
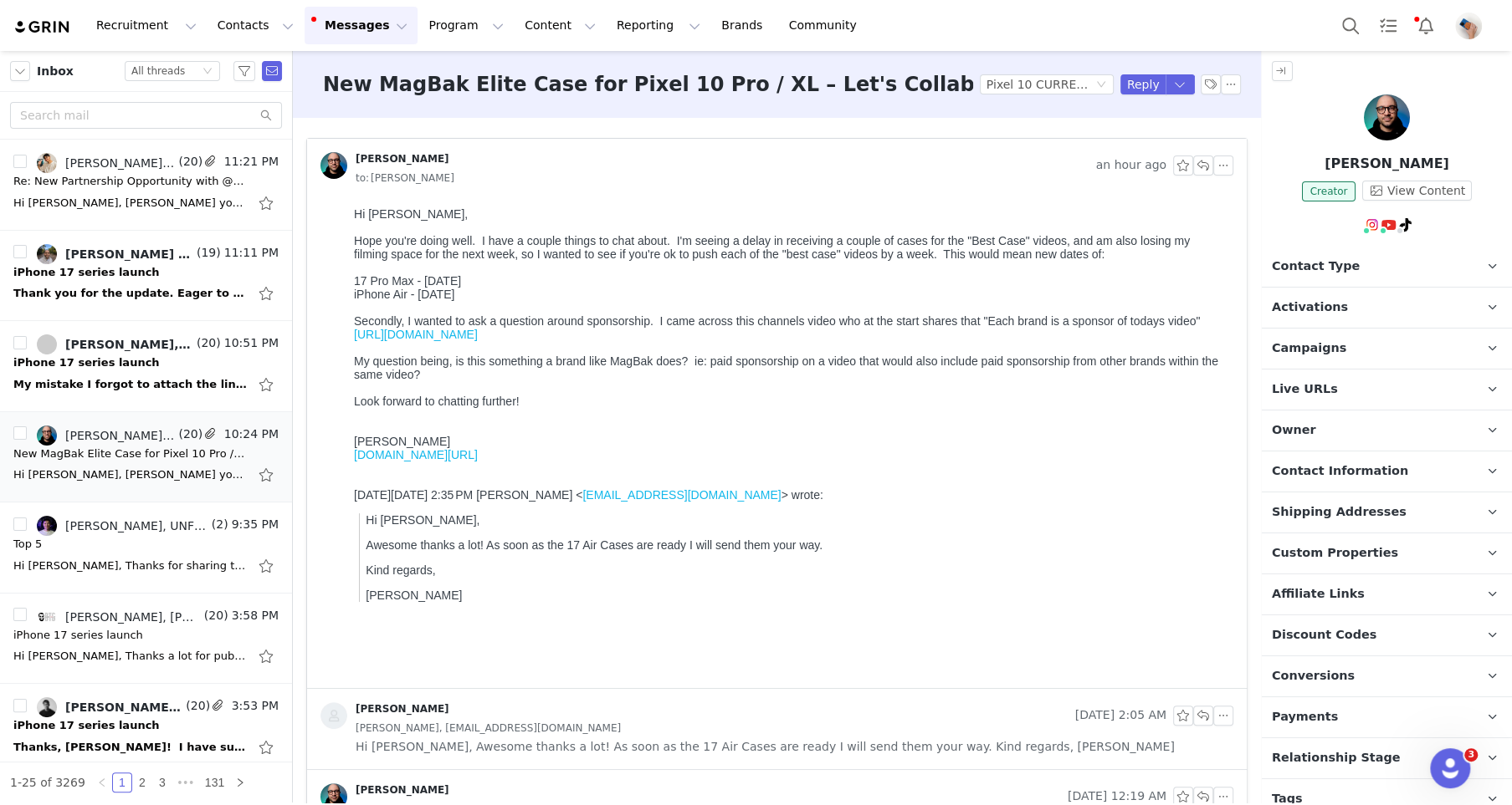
click at [478, 341] on link "[URL][DOMAIN_NAME]" at bounding box center [416, 335] width 124 height 14
click at [1418, 26] on button "Notifications" at bounding box center [1426, 25] width 37 height 38
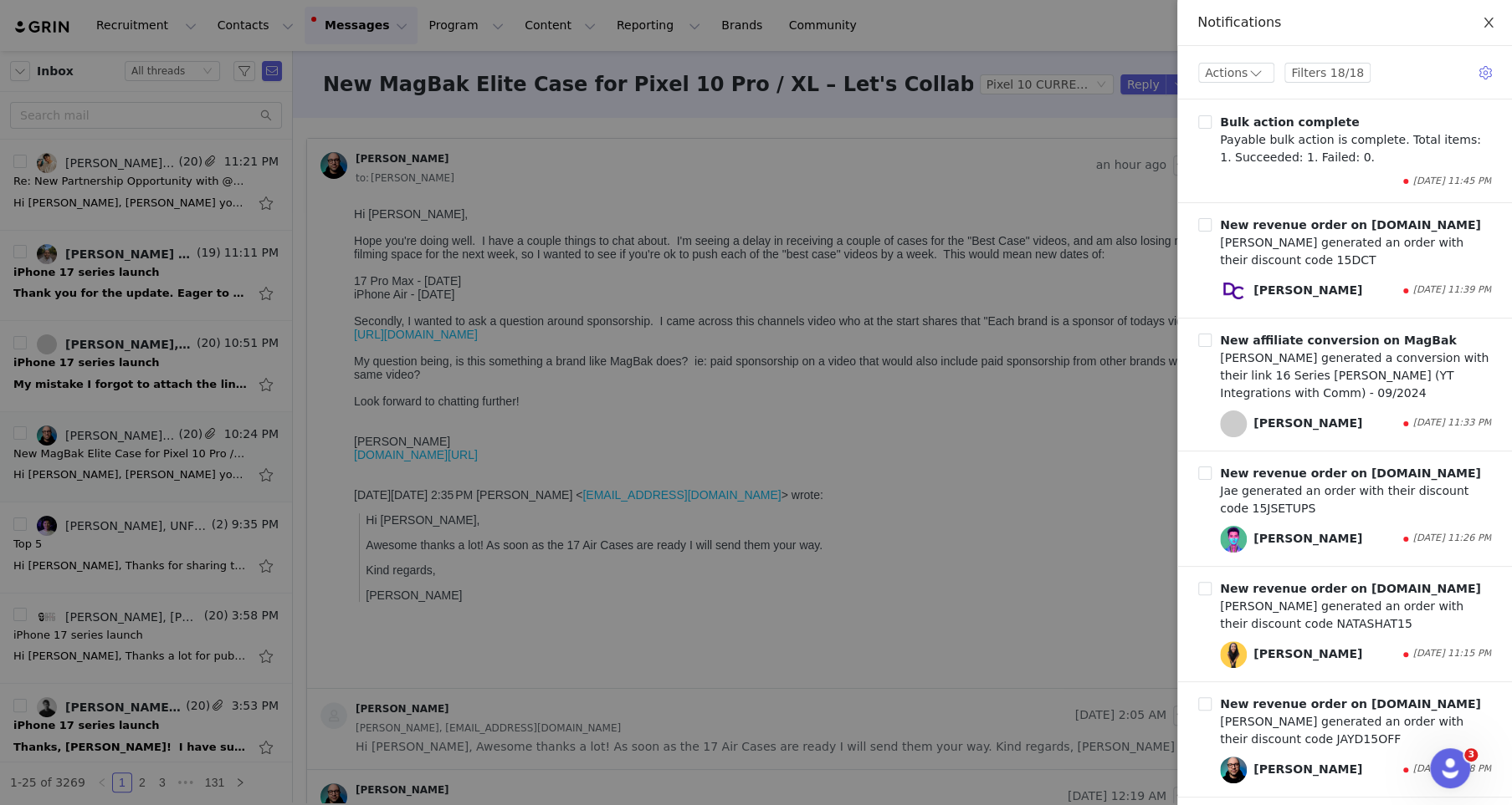
click at [1477, 24] on button "Close" at bounding box center [1487, 23] width 46 height 46
